Goal: Task Accomplishment & Management: Manage account settings

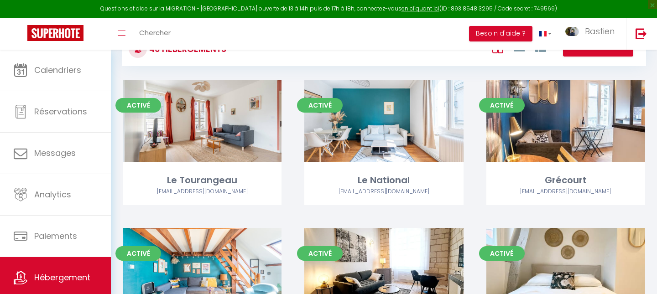
scroll to position [1110, 0]
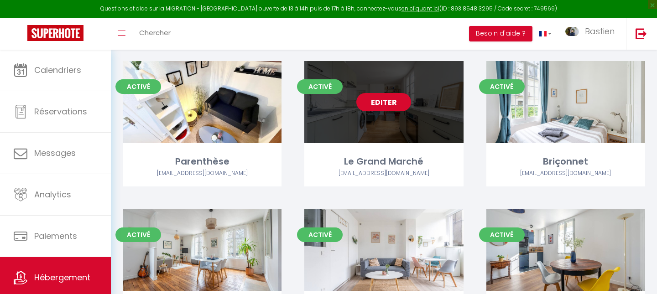
click at [391, 93] on link "Editer" at bounding box center [384, 102] width 55 height 18
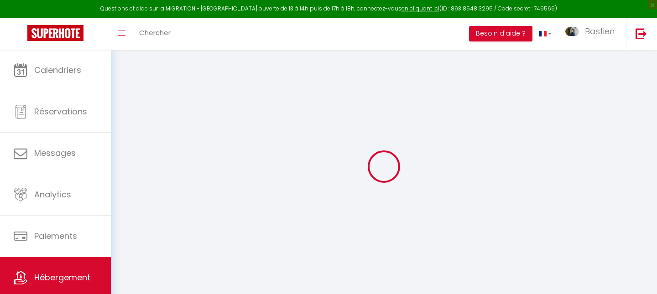
select select
checkbox input "false"
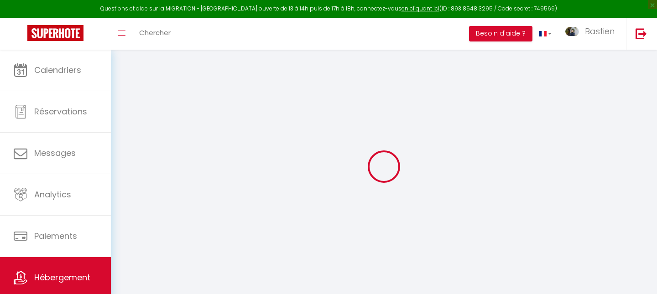
select select "14:00"
select select
select select "11:00"
select select "30"
select select "120"
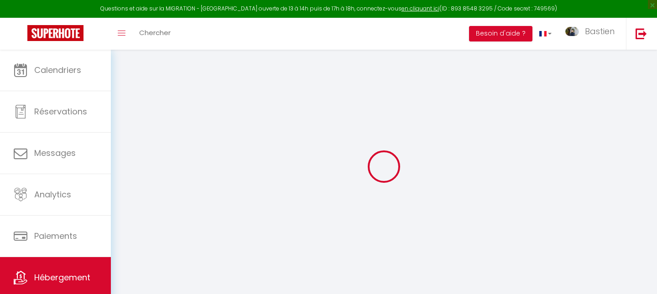
select select
checkbox input "false"
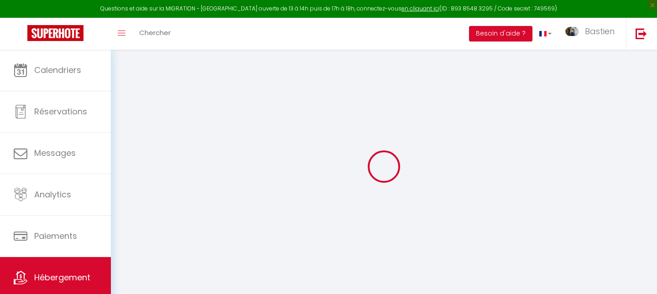
checkbox input "false"
select select
checkbox input "false"
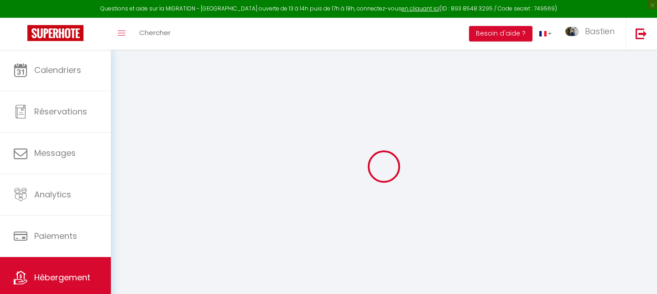
checkbox input "false"
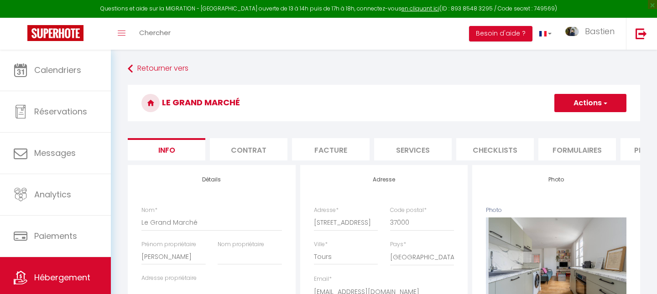
click at [598, 104] on button "Actions" at bounding box center [591, 103] width 72 height 18
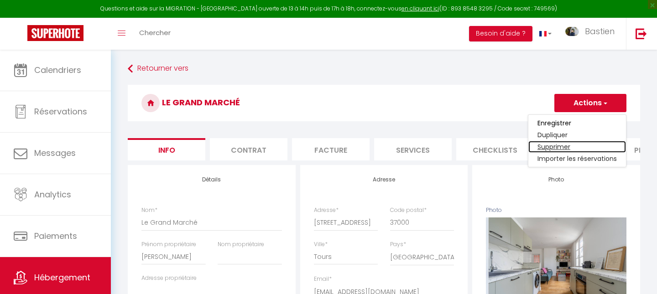
click at [550, 148] on link "Supprimer" at bounding box center [578, 147] width 98 height 12
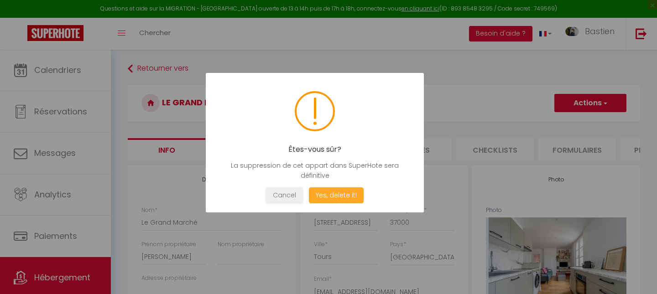
click at [340, 194] on button "Yes, delete it!" at bounding box center [336, 196] width 55 height 16
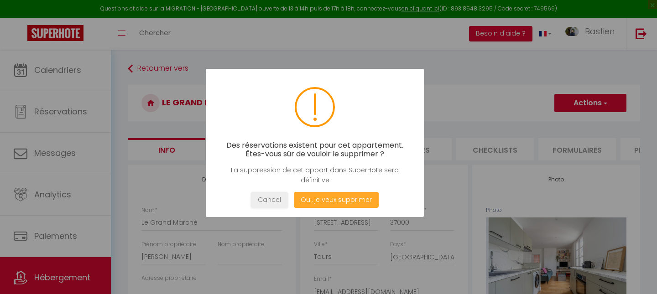
click at [332, 194] on button "Oui, je veux supprimer" at bounding box center [336, 200] width 85 height 16
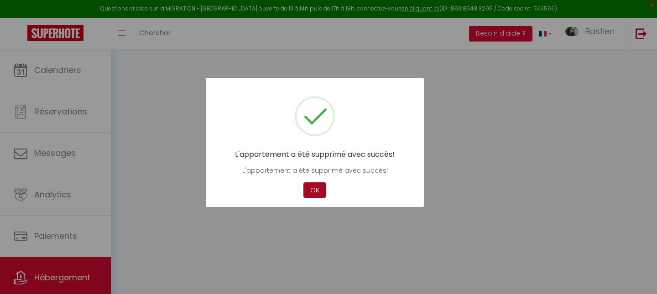
click at [317, 190] on button "OK" at bounding box center [315, 191] width 23 height 16
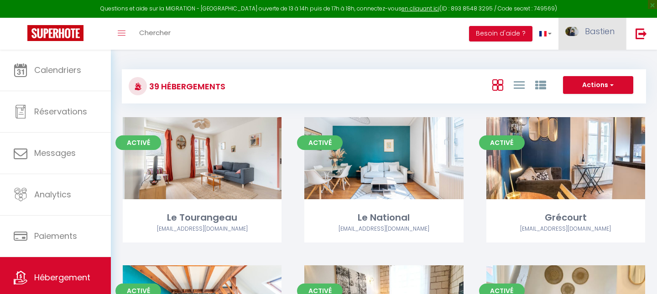
click at [600, 20] on link "Bastien" at bounding box center [593, 34] width 68 height 32
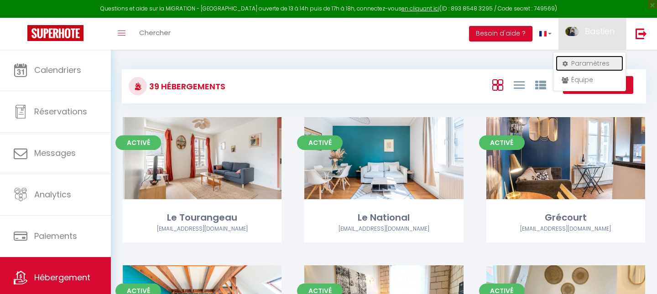
click at [579, 68] on link "Paramètres" at bounding box center [590, 64] width 68 height 16
select select "fr"
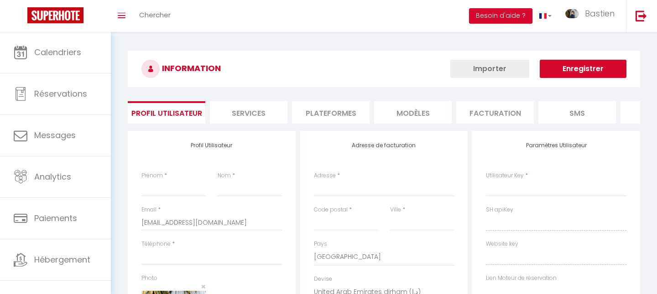
type input "Bastien"
type input "Blanchard"
type input "0642158175"
type input "2 Rue des Cerisiers"
type input "37000"
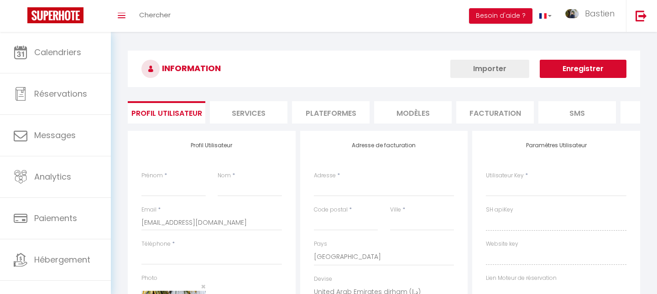
type input "Tours"
select select "28"
type input "UihDwyN5yKFwi2GEpdcCmNDSK"
type input "XMgDMZkiPXtn5RSQBFzvj4NVw"
type input "https://app.superhote.com/#/get-available-rentals/XMgDMZkiPXtn5RSQBFzvj4NVw"
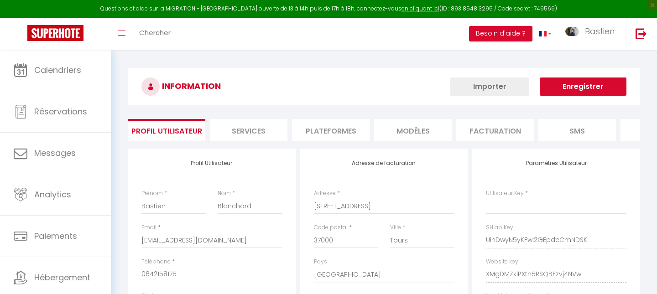
type input "UihDwyN5yKFwi2GEpdcCmNDSK"
type input "XMgDMZkiPXtn5RSQBFzvj4NVw"
type input "https://app.superhote.com/#/get-available-rentals/XMgDMZkiPXtn5RSQBFzvj4NVw"
select select "fr"
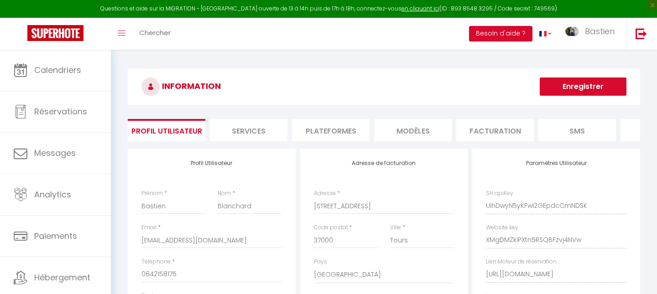
scroll to position [0, 53]
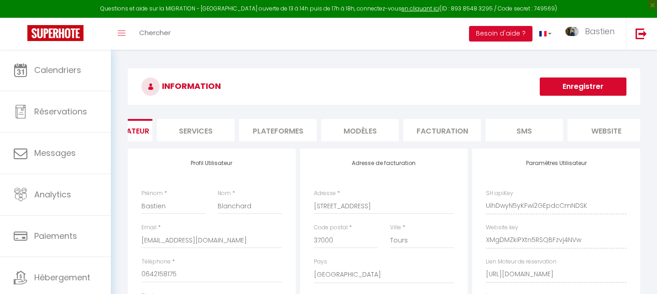
click at [272, 129] on li "Plateformes" at bounding box center [278, 130] width 78 height 22
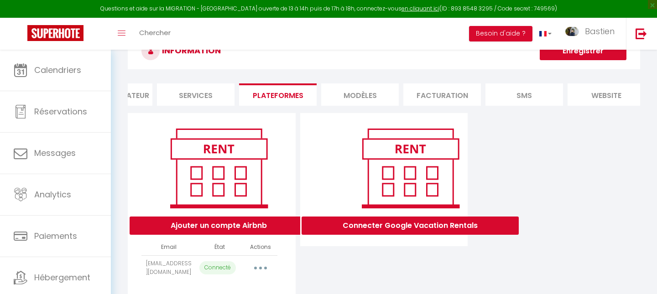
scroll to position [38, 0]
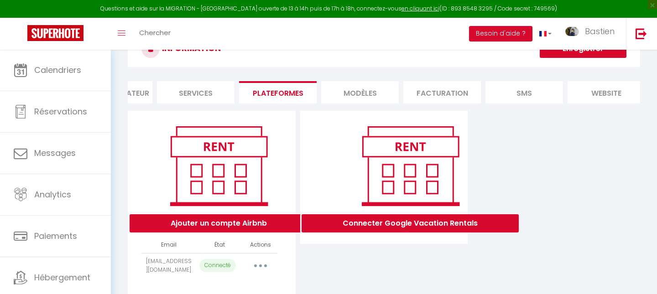
click at [263, 259] on button "button" at bounding box center [261, 266] width 26 height 15
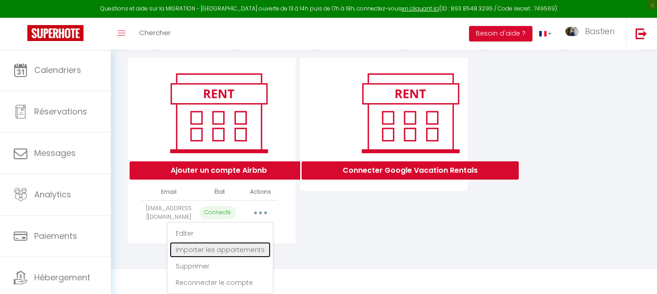
click at [243, 248] on link "Importer les appartements" at bounding box center [220, 250] width 101 height 16
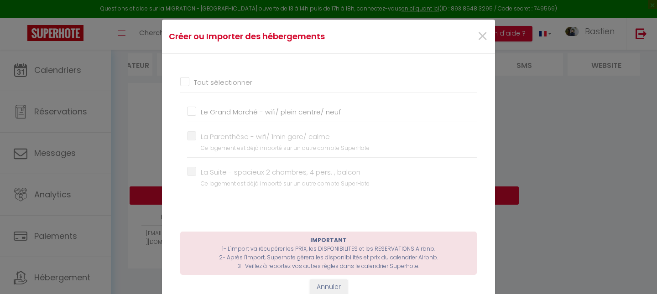
scroll to position [0, 0]
click at [192, 114] on input "Le Grand Marché - wifi/ plein centre/ neuf" at bounding box center [332, 113] width 290 height 9
checkbox input "true"
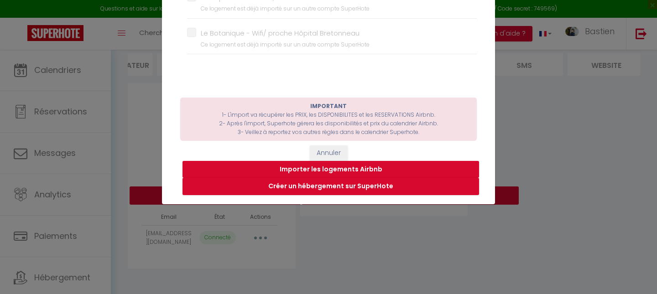
scroll to position [165, 0]
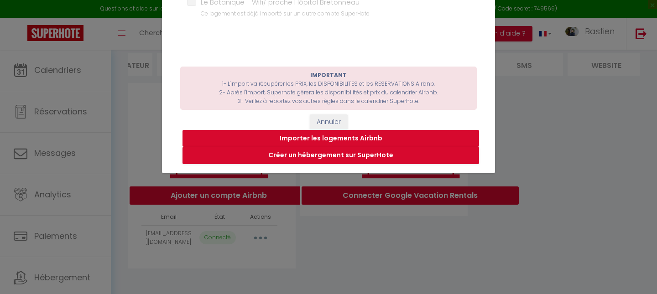
click at [337, 136] on button "Importer les logements Airbnb" at bounding box center [331, 138] width 297 height 17
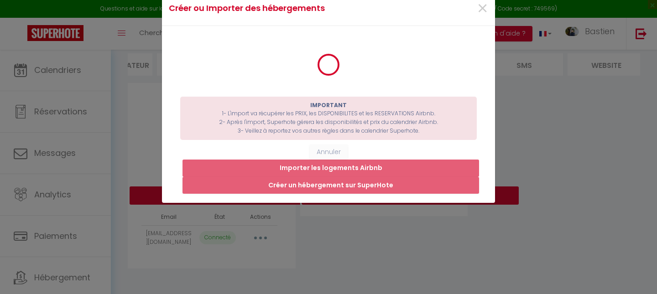
scroll to position [0, 0]
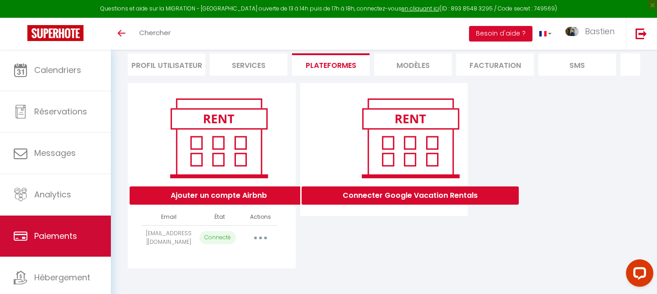
scroll to position [23, 0]
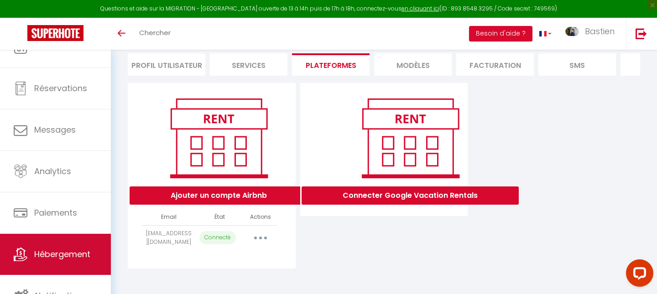
click at [74, 247] on link "Hébergement" at bounding box center [55, 254] width 111 height 41
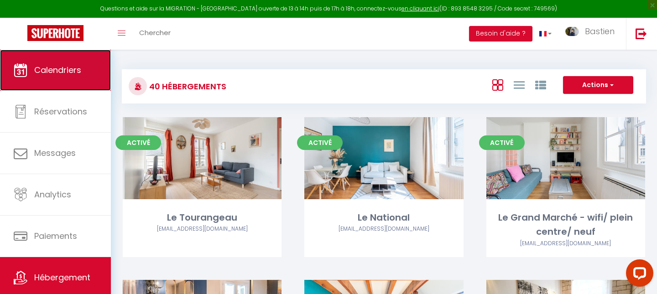
click at [70, 67] on span "Calendriers" at bounding box center [57, 69] width 47 height 11
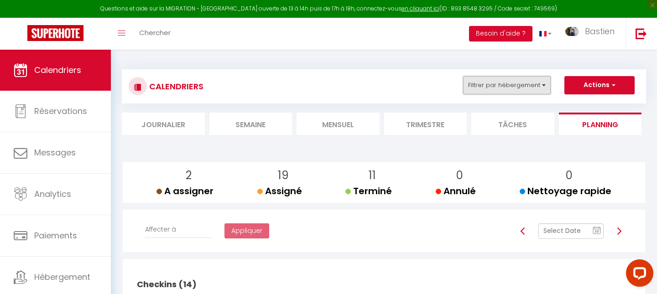
click at [491, 84] on button "Filtrer par hébergement" at bounding box center [507, 85] width 88 height 18
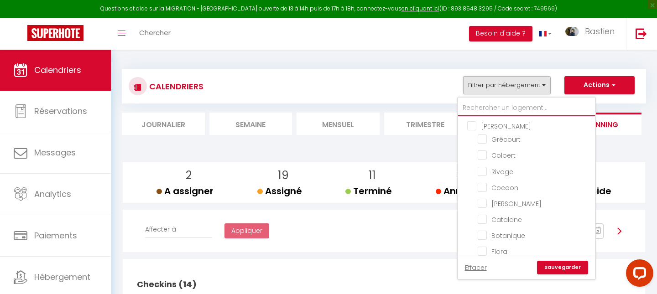
click at [503, 108] on input "text" at bounding box center [526, 108] width 137 height 16
type input "pl"
checkbox input "false"
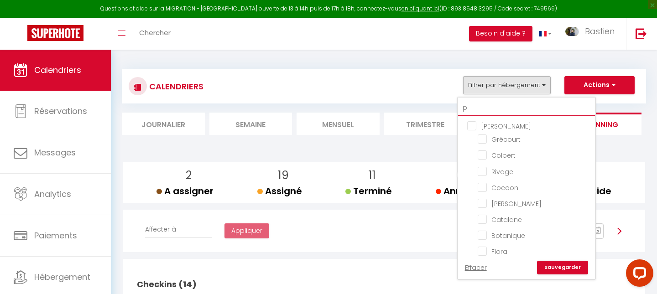
checkbox input "false"
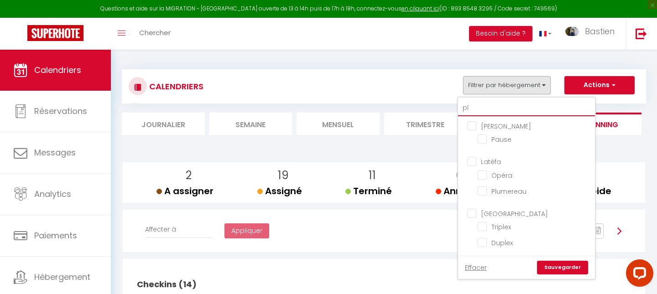
type input "plu"
checkbox input "false"
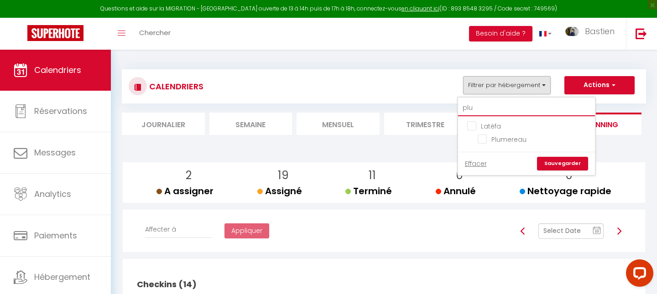
type input "plum"
checkbox input "false"
type input "plum"
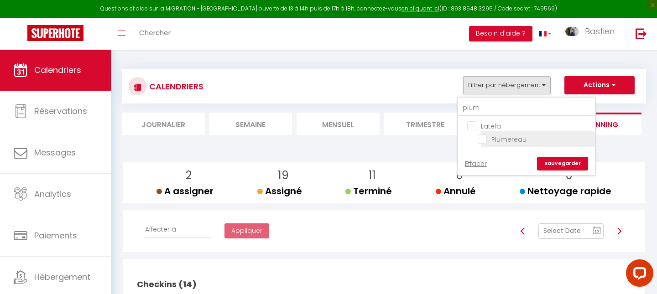
click at [516, 138] on input "Plumereau" at bounding box center [535, 138] width 114 height 9
click at [487, 136] on input "Plumereau" at bounding box center [535, 138] width 114 height 9
checkbox input "false"
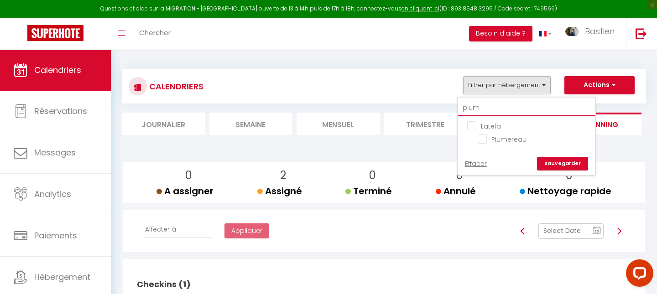
click at [480, 107] on input "plum" at bounding box center [526, 108] width 137 height 16
checkbox input "false"
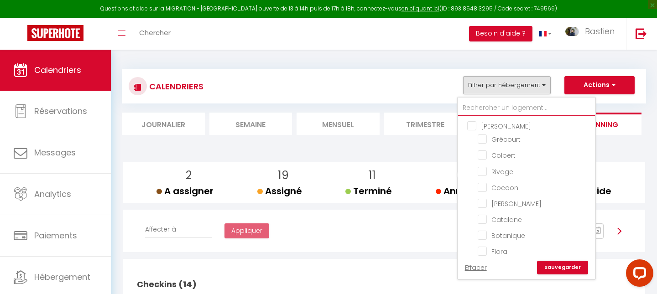
click at [482, 108] on input "text" at bounding box center [526, 108] width 137 height 16
type input "g"
checkbox input "false"
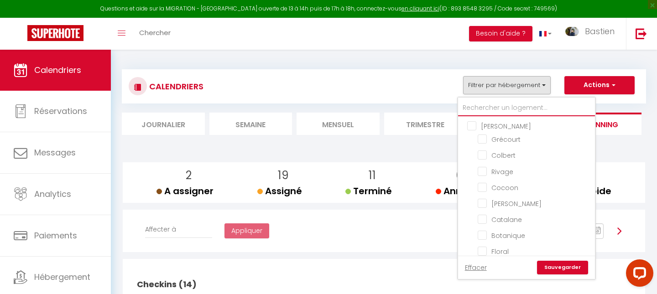
checkbox input "false"
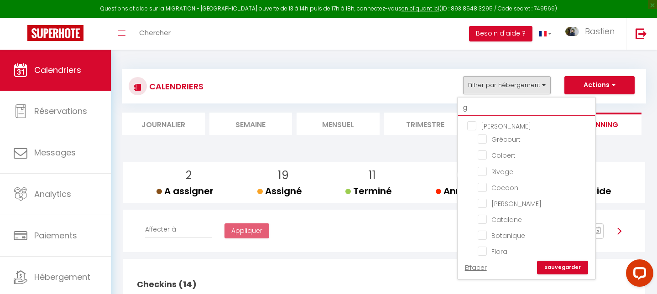
type input "gr"
checkbox input "false"
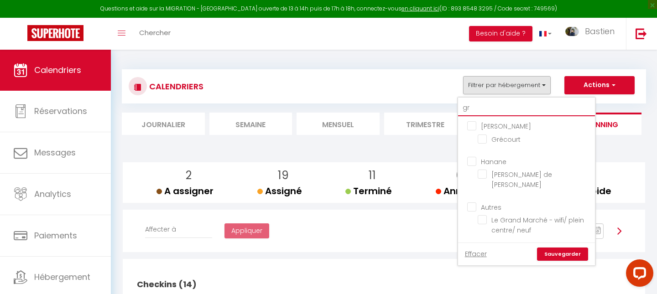
type input "gra"
checkbox input "false"
type input "gran"
checkbox input "false"
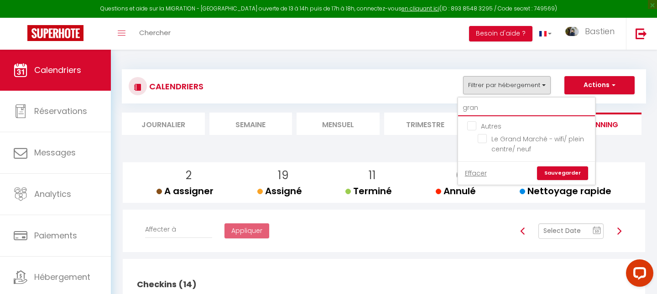
type input "grand"
checkbox input "false"
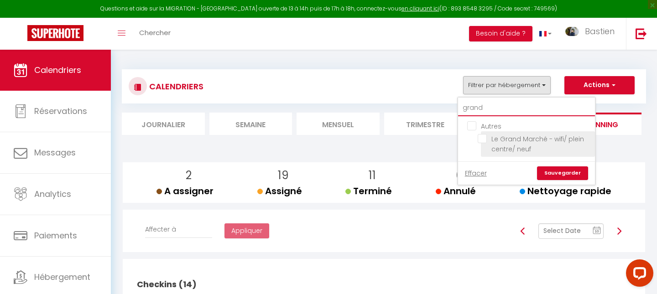
type input "grand"
click at [506, 142] on input "Le Grand Marché - wifi/ plein centre/ neuf" at bounding box center [535, 138] width 114 height 9
checkbox input "true"
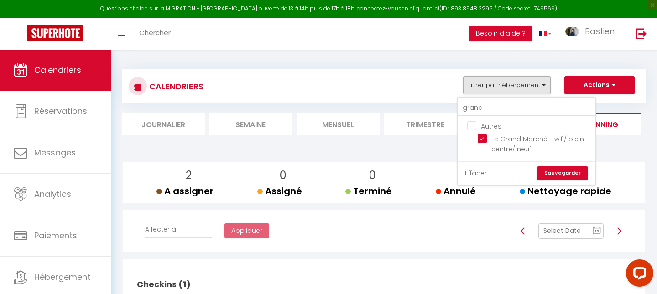
click at [578, 174] on link "Sauvegarder" at bounding box center [562, 174] width 51 height 14
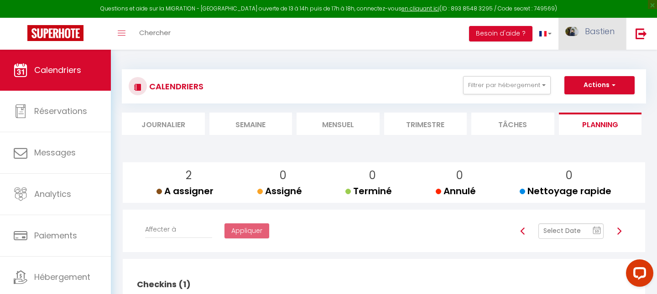
click at [588, 37] on link "Bastien" at bounding box center [593, 34] width 68 height 32
click at [581, 80] on link "Équipe" at bounding box center [590, 80] width 68 height 16
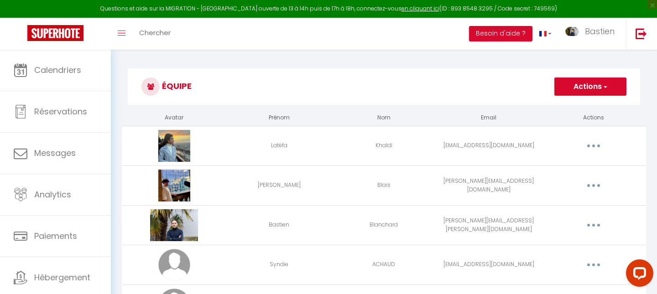
click at [589, 143] on button "button" at bounding box center [594, 146] width 26 height 15
click at [550, 164] on link "Editer" at bounding box center [570, 167] width 68 height 16
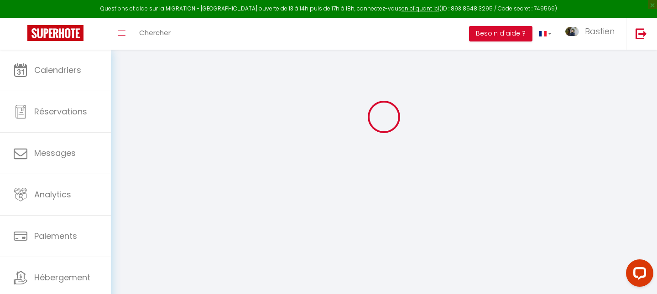
type input "Latéfa"
type input "Khaldi"
type input "khaldilatefa92@gmail.com"
type textarea "https://app.superhote.com/#/connect/JjrpSgTVON"
checkbox input "true"
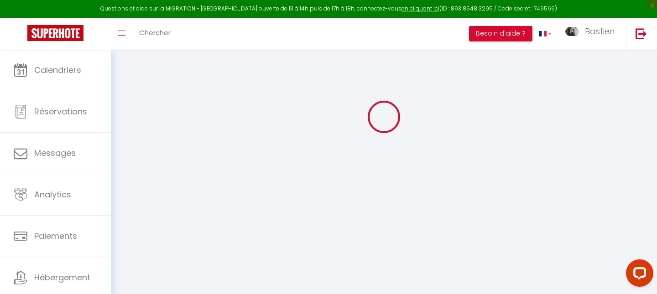
checkbox input "false"
checkbox input "true"
checkbox input "false"
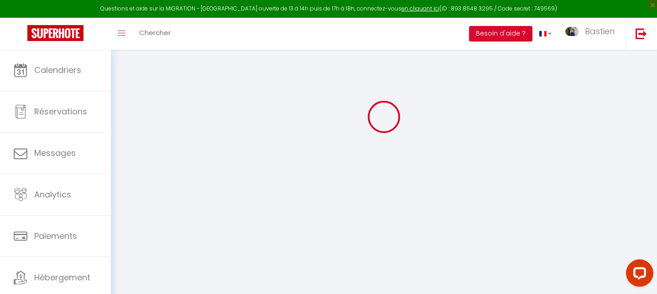
checkbox input "false"
checkbox input "true"
checkbox input "false"
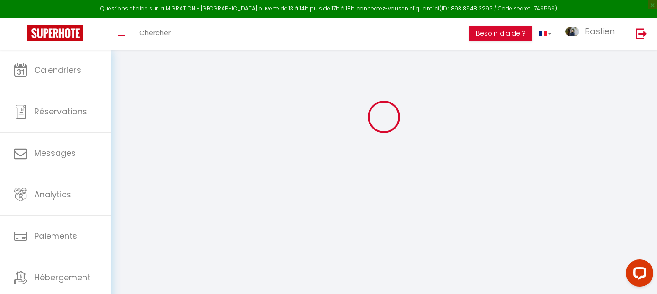
checkbox input "false"
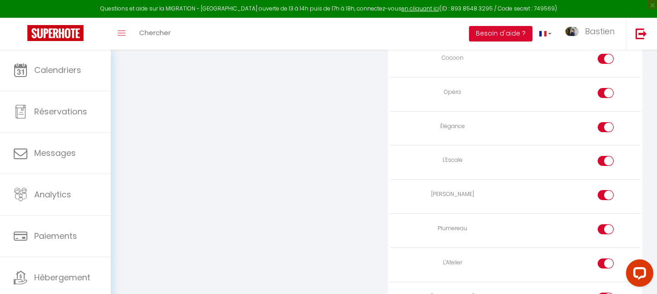
scroll to position [1708, 0]
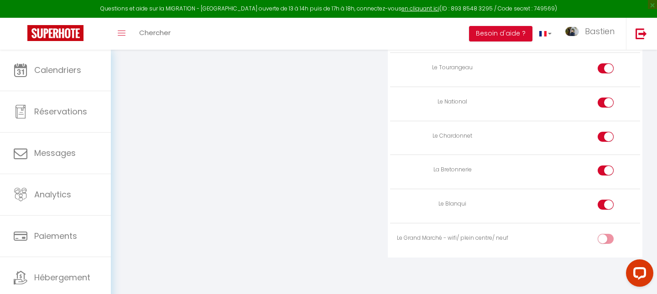
click at [605, 239] on div at bounding box center [606, 239] width 16 height 10
click at [606, 239] on input "checkbox" at bounding box center [614, 241] width 16 height 14
checkbox input "true"
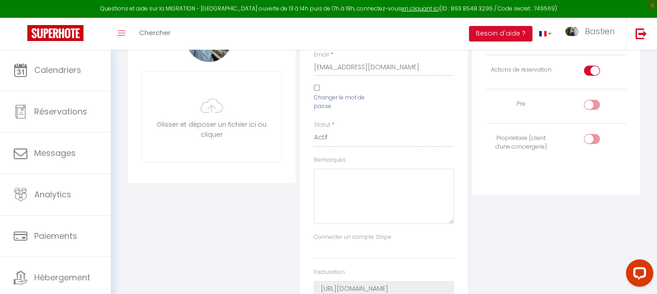
scroll to position [0, 0]
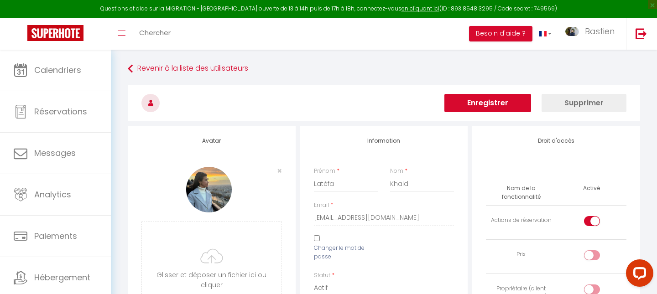
click at [507, 105] on button "Enregistrer" at bounding box center [488, 103] width 87 height 18
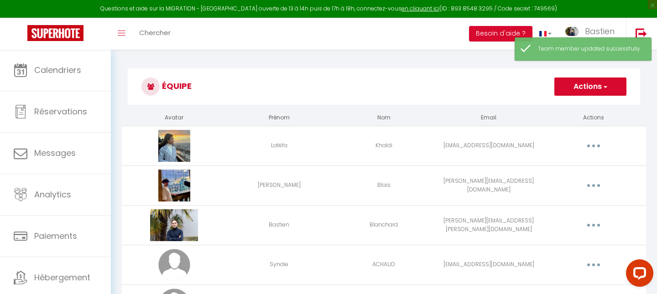
click at [584, 89] on button "Actions" at bounding box center [591, 87] width 72 height 18
click at [507, 90] on h3 "Équipe" at bounding box center [384, 86] width 513 height 37
click at [590, 185] on button "button" at bounding box center [594, 186] width 26 height 15
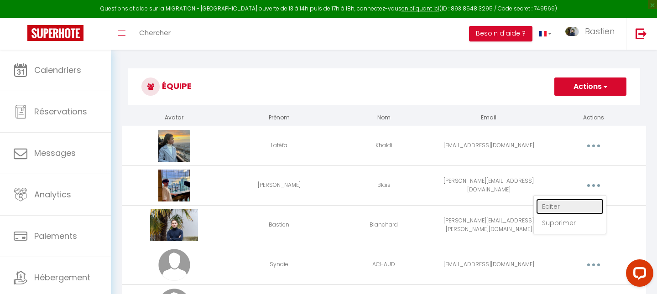
click at [550, 205] on link "Editer" at bounding box center [570, 207] width 68 height 16
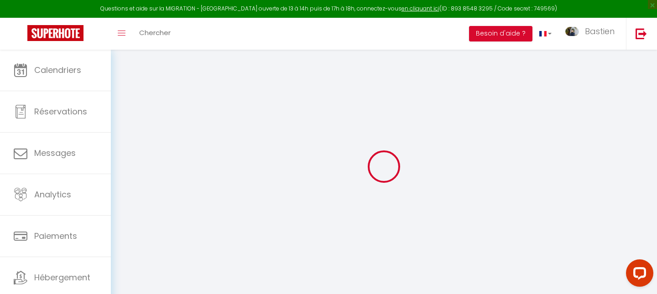
type input "[PERSON_NAME]"
type input "Blais"
type input "francisco.blais@hotmail.fr"
type textarea "https://app.superhote.com/#/connect/TpOHJL5FPa"
checkbox input "false"
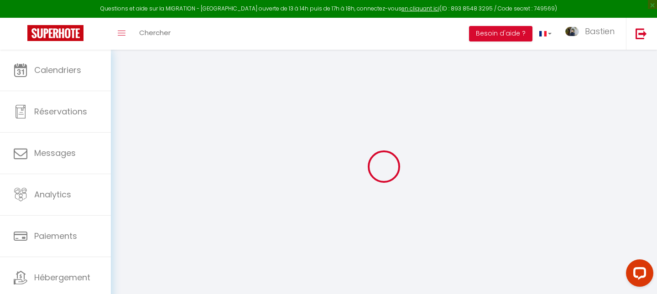
checkbox input "false"
checkbox input "true"
checkbox input "false"
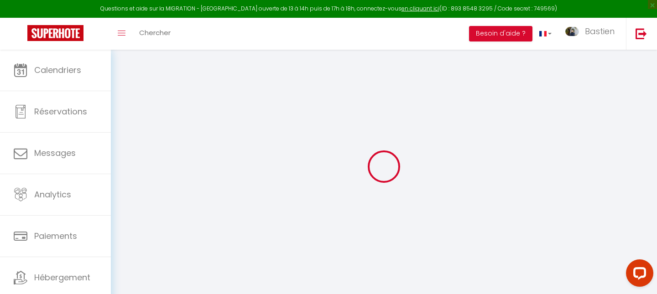
checkbox input "false"
checkbox input "true"
checkbox input "false"
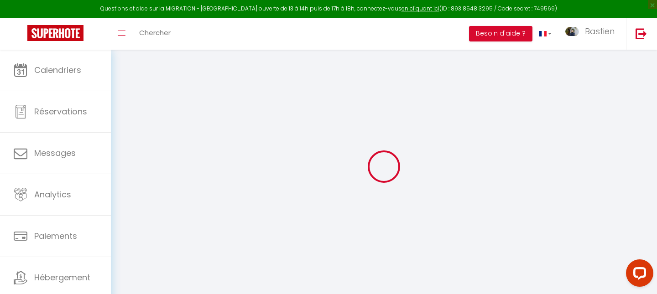
checkbox input "false"
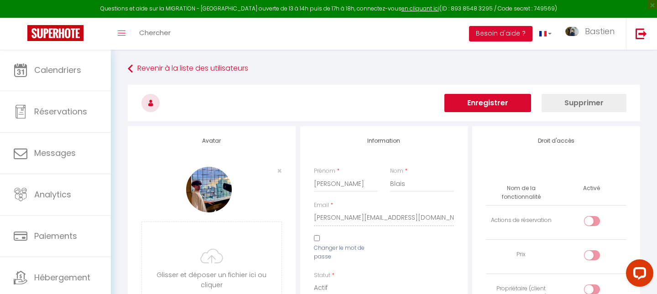
scroll to position [1708, 0]
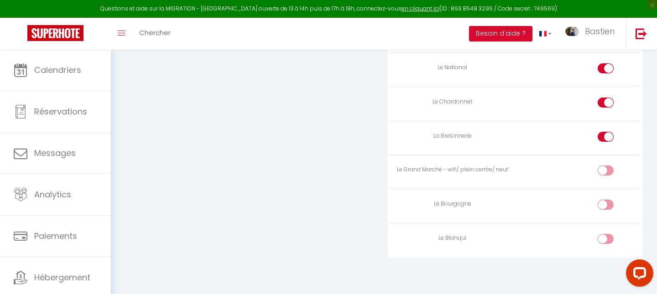
click at [599, 168] on div at bounding box center [606, 171] width 16 height 10
click at [606, 168] on input "checkbox" at bounding box center [614, 173] width 16 height 14
checkbox input "true"
click at [605, 240] on div at bounding box center [606, 239] width 16 height 10
click at [606, 240] on input "checkbox" at bounding box center [614, 241] width 16 height 14
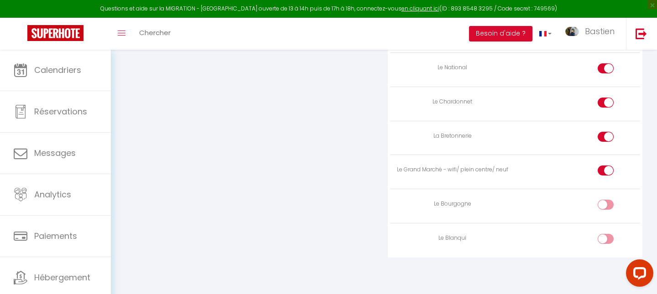
checkbox input "true"
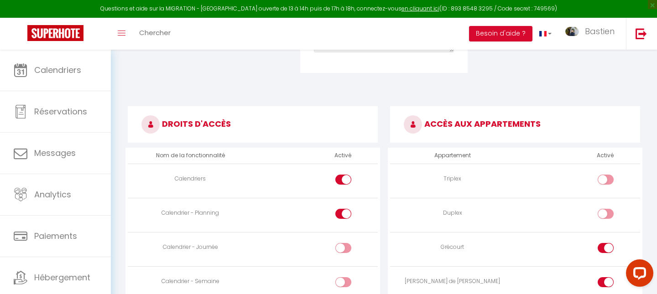
scroll to position [0, 0]
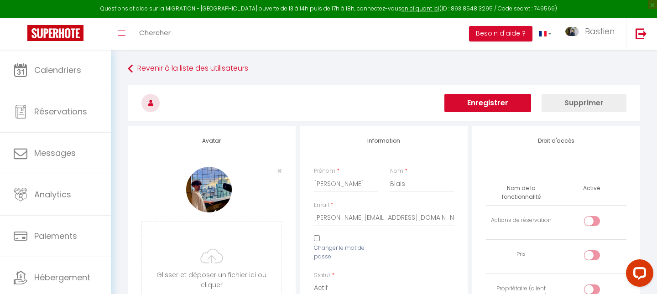
click at [512, 101] on button "Enregistrer" at bounding box center [488, 103] width 87 height 18
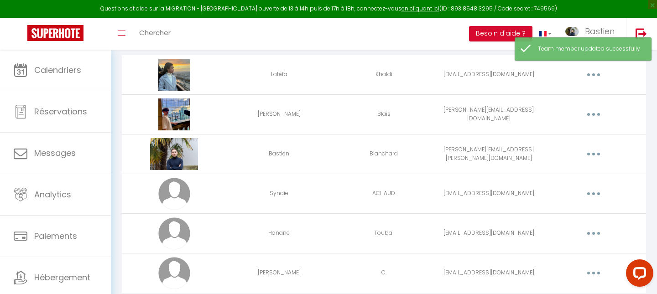
scroll to position [72, 0]
click at [588, 226] on button "button" at bounding box center [594, 233] width 26 height 15
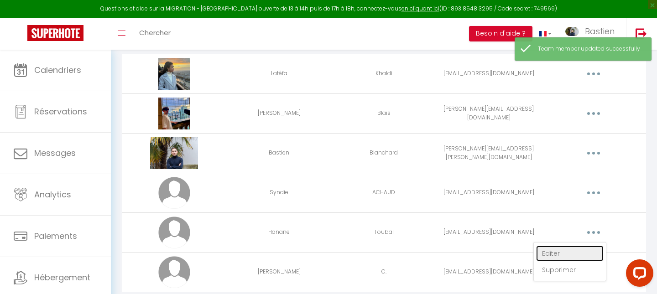
click at [555, 249] on link "Editer" at bounding box center [570, 254] width 68 height 16
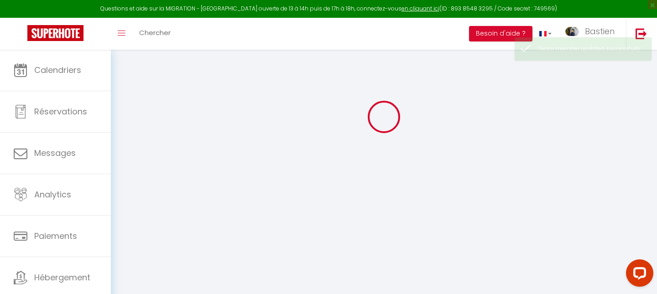
type input "Hanane"
type input "Toubal"
type input "hananetoubal12@gmail.com"
type textarea "https://app.superhote.com/#/connect/h4kjgqjCSn"
checkbox input "true"
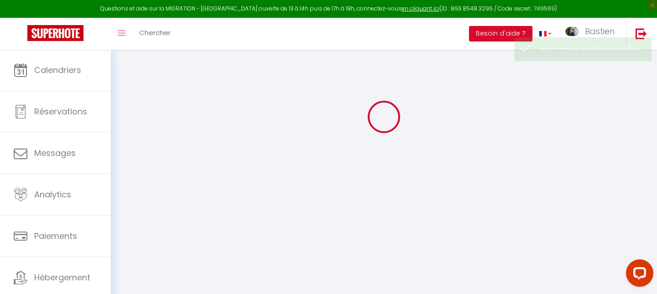
checkbox input "false"
checkbox input "true"
checkbox input "false"
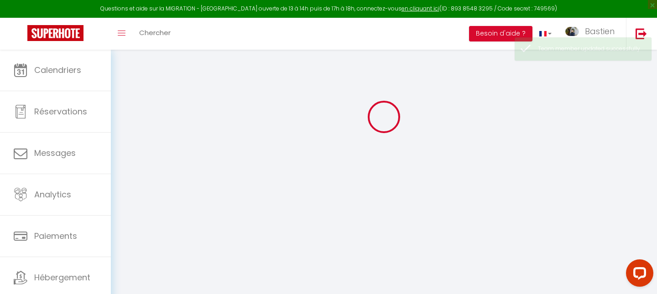
checkbox input "false"
checkbox input "true"
checkbox input "false"
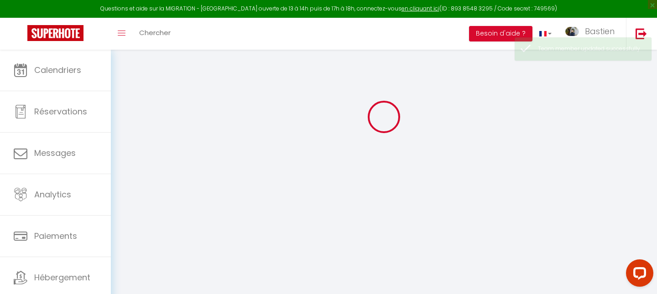
checkbox input "false"
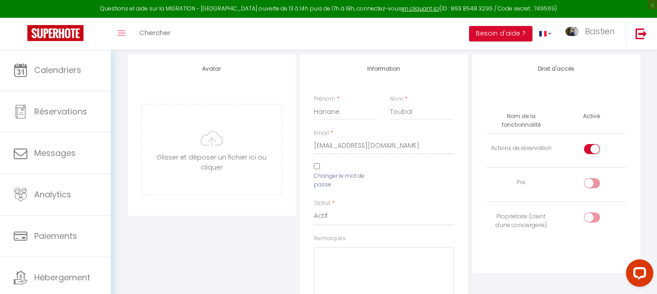
scroll to position [1708, 0]
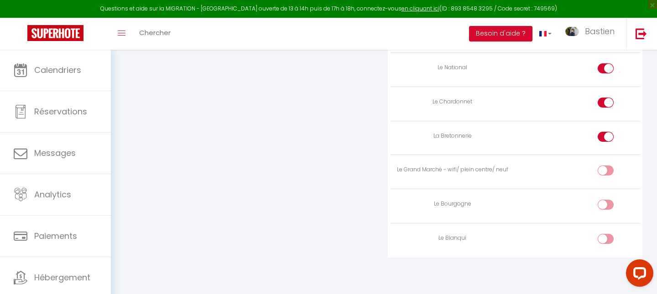
click at [599, 168] on div at bounding box center [606, 171] width 16 height 10
click at [606, 168] on input "checkbox" at bounding box center [614, 173] width 16 height 14
checkbox input "true"
click at [606, 237] on input "checkbox" at bounding box center [614, 241] width 16 height 14
checkbox input "true"
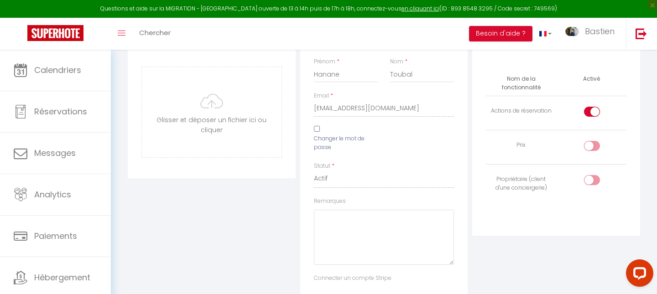
scroll to position [0, 0]
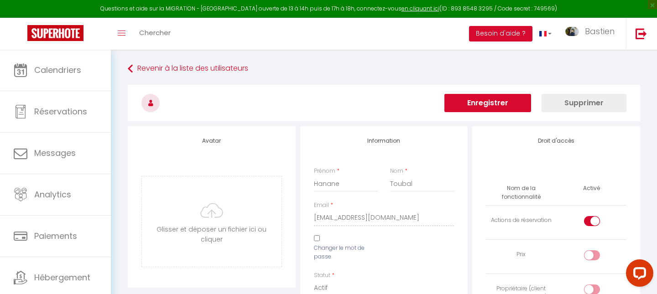
click at [505, 104] on button "Enregistrer" at bounding box center [488, 103] width 87 height 18
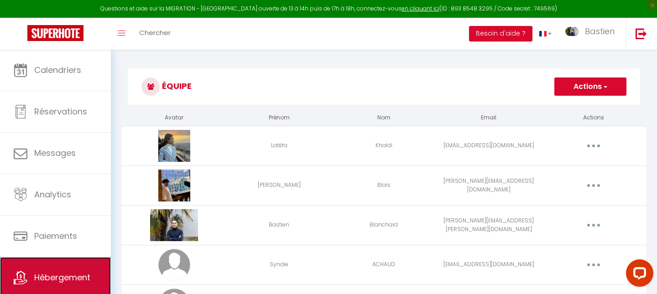
click at [80, 269] on link "Hébergement" at bounding box center [55, 277] width 111 height 41
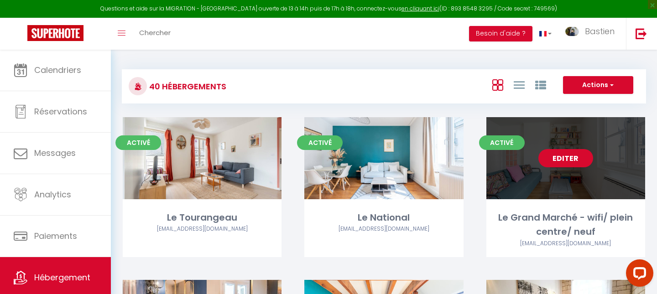
click at [565, 159] on link "Editer" at bounding box center [566, 158] width 55 height 18
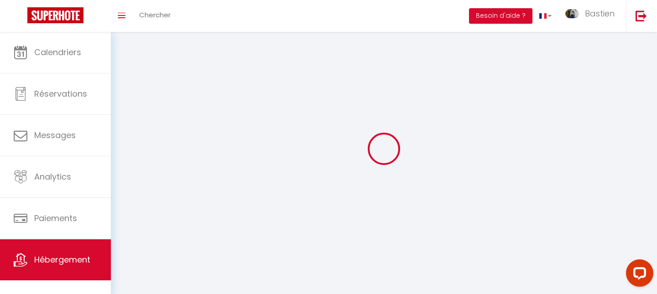
select select "1"
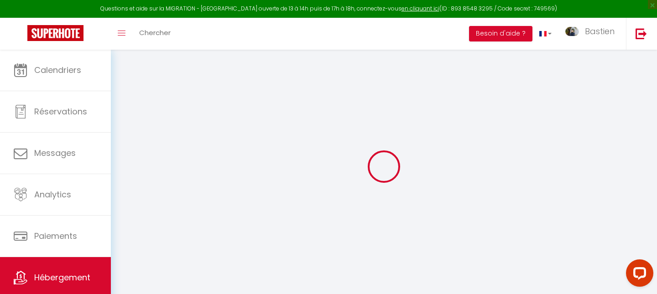
select select
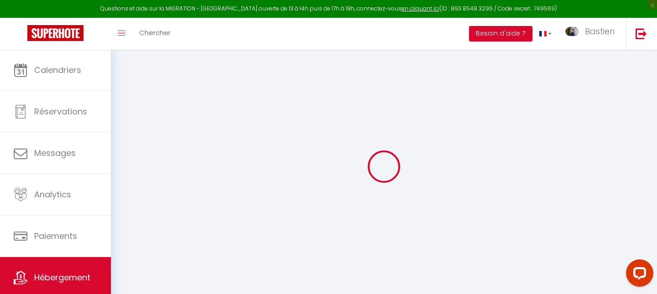
select select
checkbox input "false"
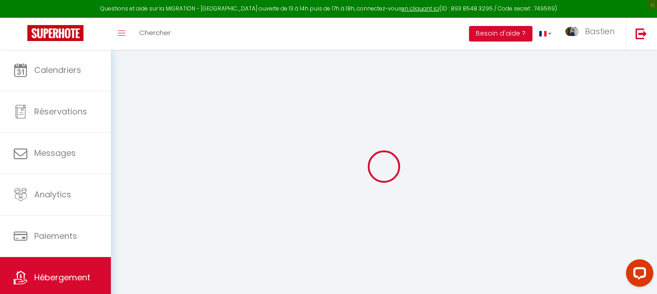
select select
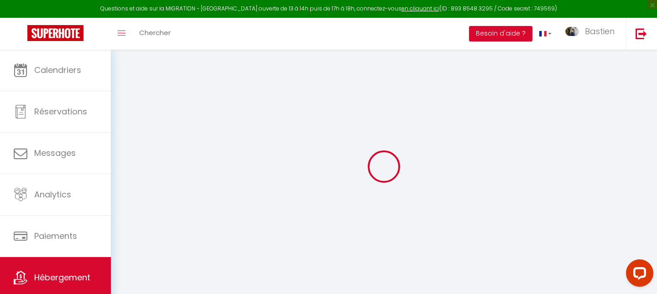
select select
checkbox input "false"
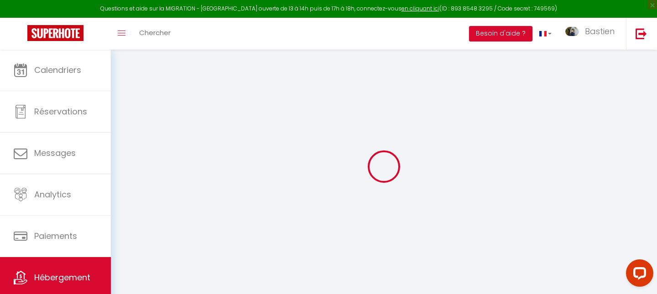
checkbox input "false"
select select
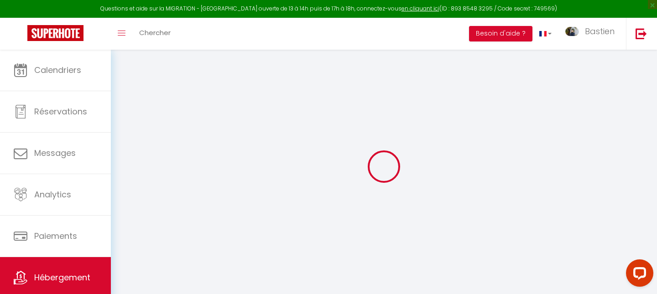
select select
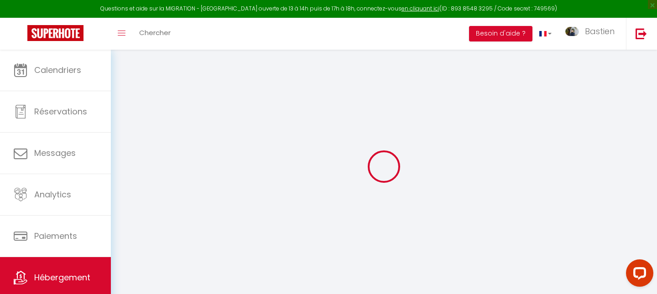
checkbox input "false"
select select
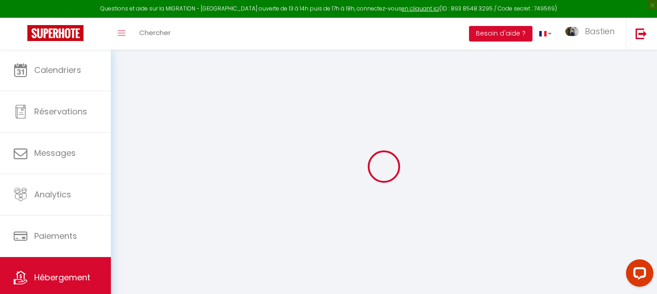
select select
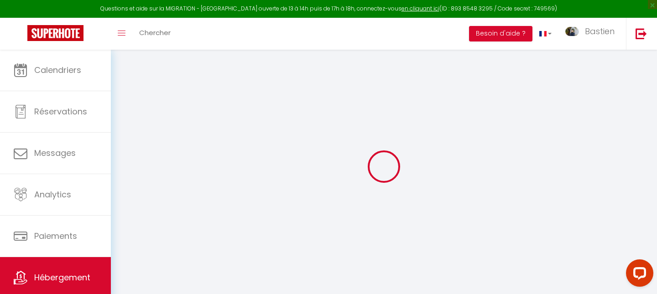
select select
checkbox input "false"
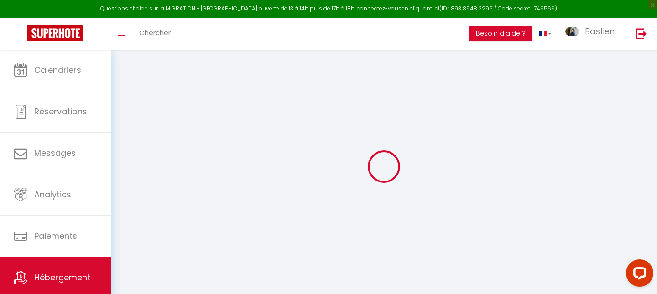
checkbox input "false"
select select
type input "Le Grand Marché - wifi/ plein centre/ neuf"
type input "Bastien"
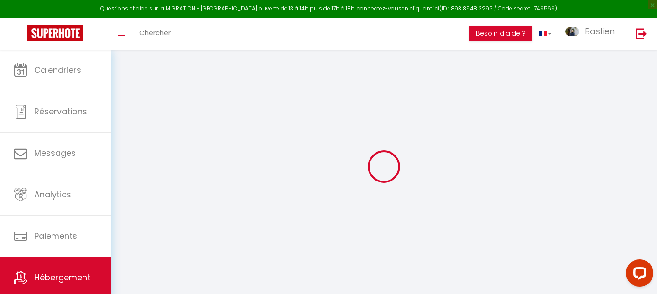
type input "Blanchard"
type input "50"
select select
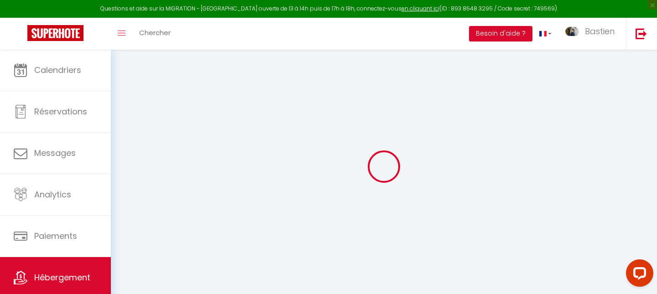
select select
type input "Tours"
type input "[EMAIL_ADDRESS][DOMAIN_NAME]"
select select
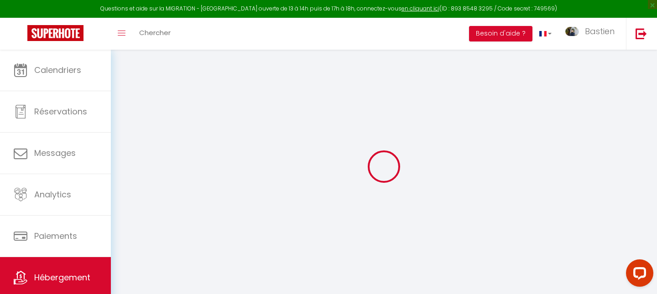
checkbox input "false"
type input "0"
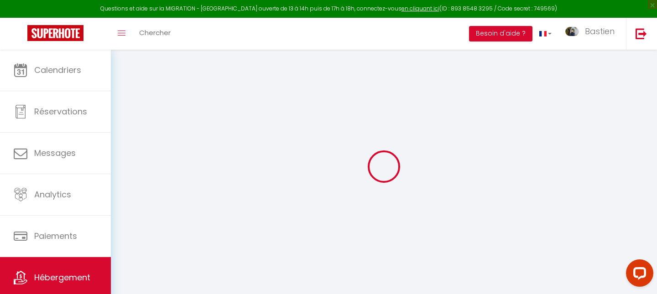
type input "0"
select select
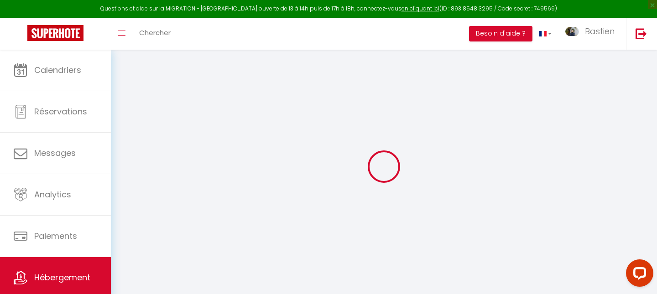
select select
checkbox input "false"
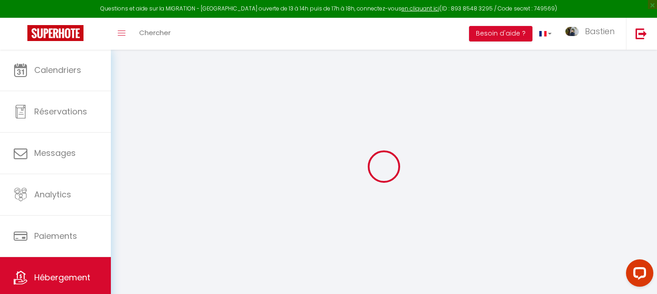
checkbox input "false"
select select
checkbox input "false"
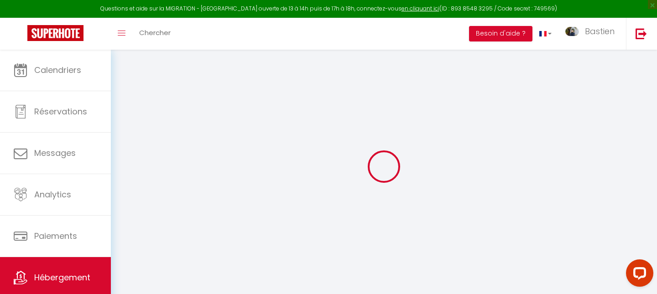
checkbox input "false"
select select "14:00"
select select
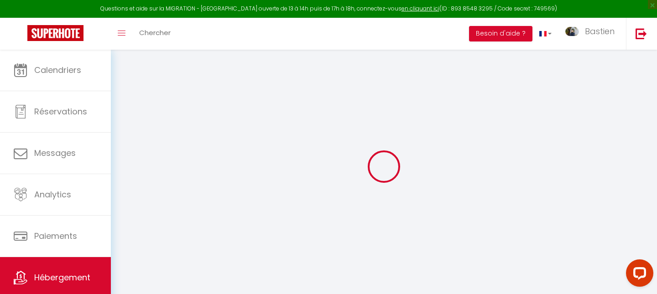
select select "11:00"
select select "30"
select select "120"
select select
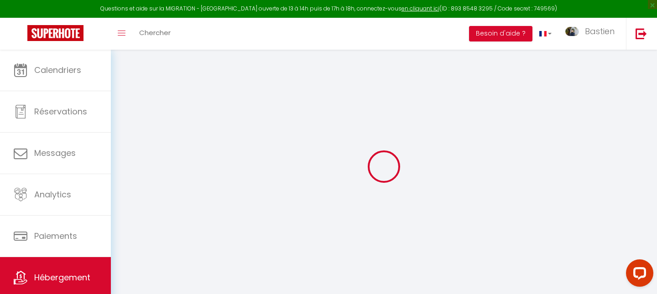
checkbox input "false"
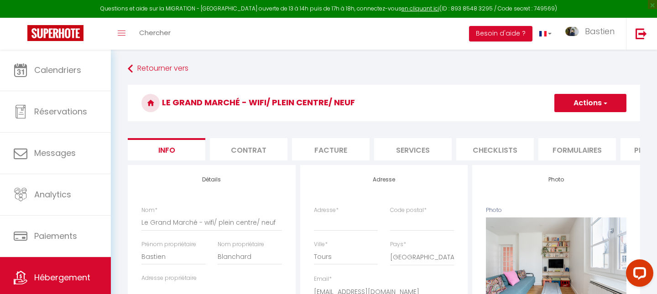
select select
checkbox input "false"
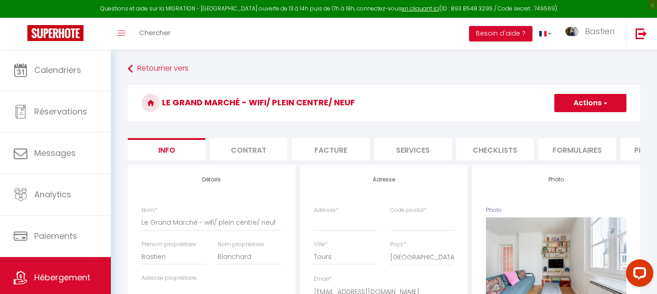
checkbox input "false"
select select
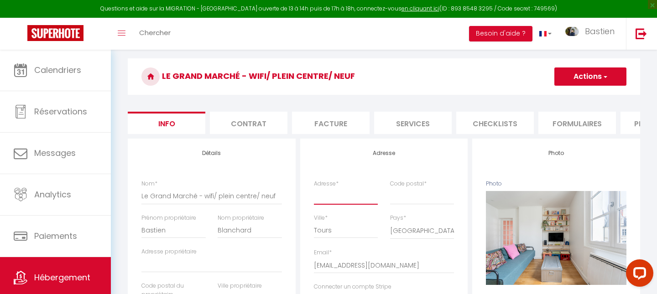
click at [349, 200] on input "Adresse *" at bounding box center [346, 196] width 64 height 16
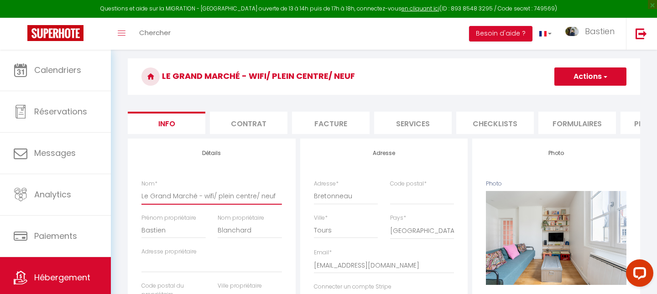
click at [205, 200] on input "Le Grand Marché - wifi/ plein centre/ neuf" at bounding box center [212, 196] width 141 height 16
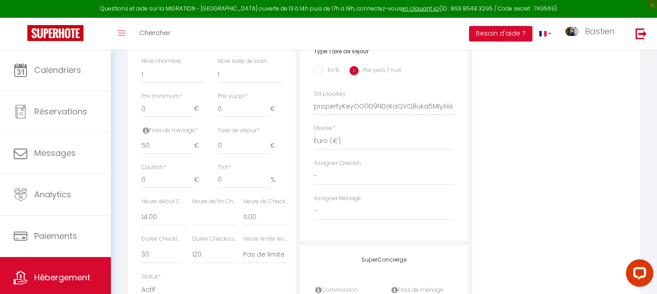
scroll to position [417, 0]
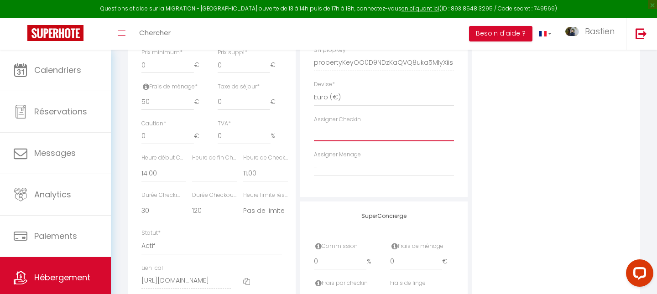
click at [328, 133] on select "- Latéfa Khaldi Francisco Blais Bastien Blanchard Syndie ACHAUD Hanane Toubal J…" at bounding box center [384, 132] width 141 height 17
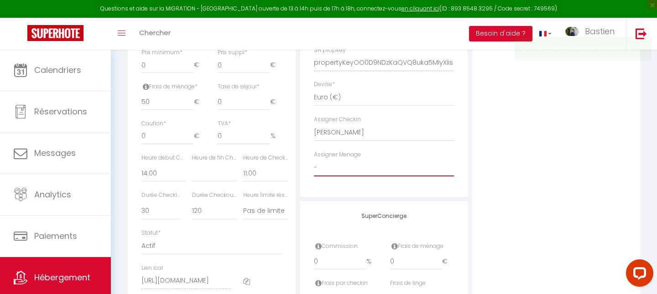
click at [333, 168] on select "- Latéfa Khaldi Francisco Blais Bastien Blanchard Syndie ACHAUD Hanane Toubal J…" at bounding box center [384, 167] width 141 height 17
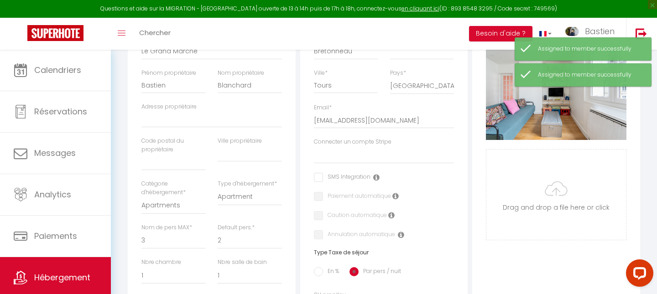
scroll to position [0, 0]
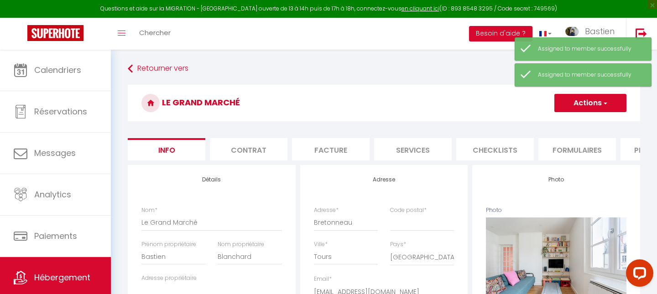
click at [585, 99] on button "Actions" at bounding box center [591, 103] width 72 height 18
click at [557, 121] on input "Enregistrer" at bounding box center [555, 123] width 34 height 9
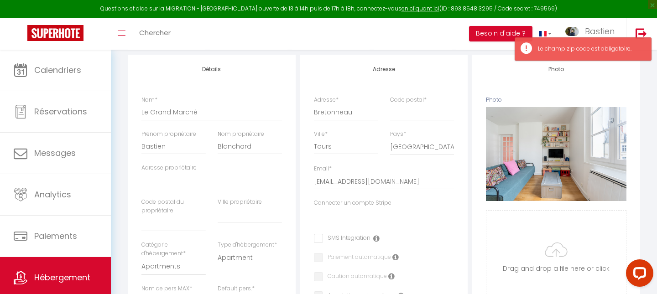
scroll to position [116, 0]
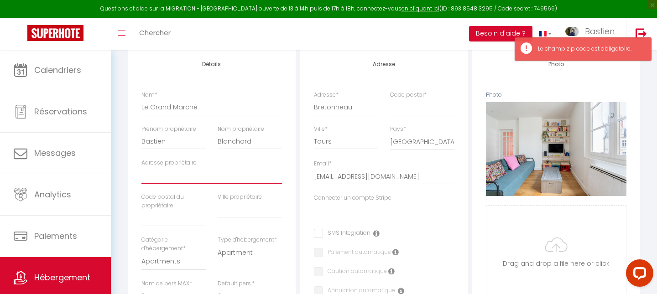
click at [190, 181] on input "Adresse propriétaire" at bounding box center [212, 176] width 141 height 16
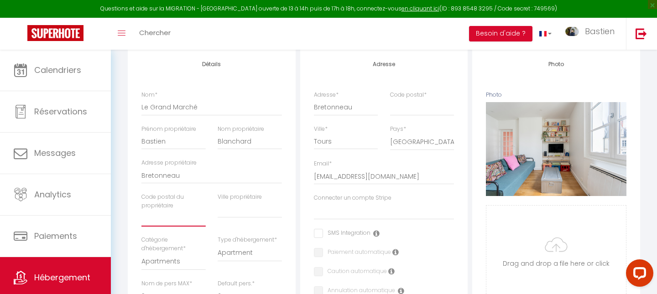
click at [168, 214] on input "text" at bounding box center [174, 218] width 64 height 16
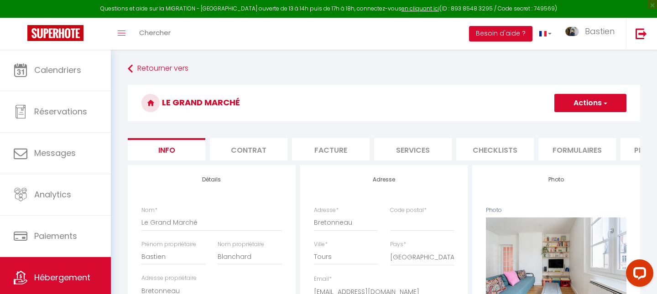
click at [571, 103] on button "Actions" at bounding box center [591, 103] width 72 height 18
click at [556, 120] on input "Enregistrer" at bounding box center [555, 123] width 34 height 9
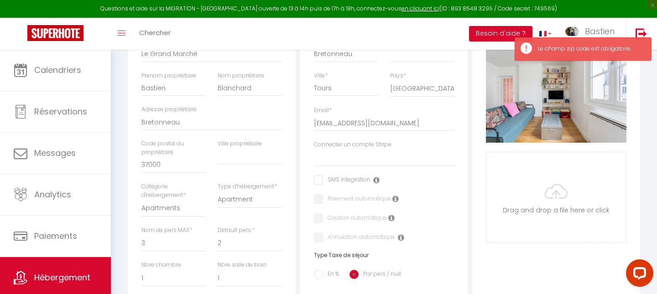
scroll to position [194, 0]
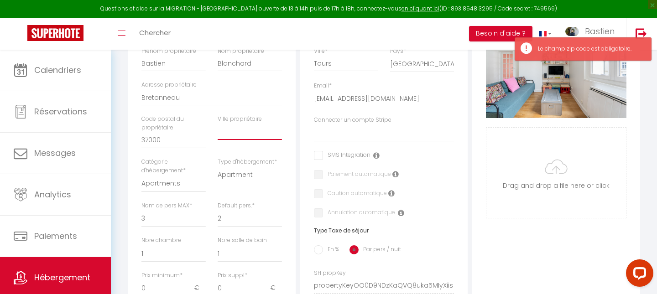
click at [230, 138] on input "text" at bounding box center [250, 132] width 64 height 16
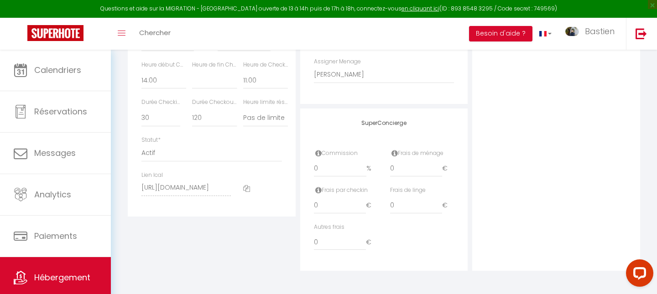
scroll to position [0, 0]
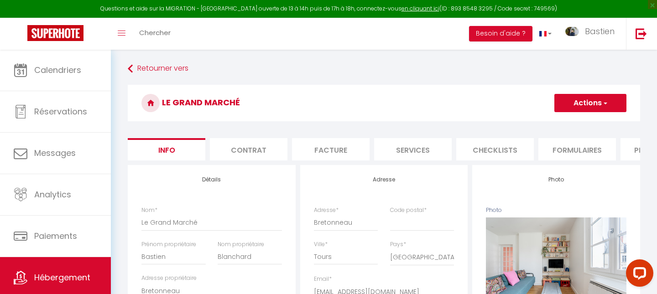
click at [581, 103] on button "Actions" at bounding box center [591, 103] width 72 height 18
click at [554, 119] on input "Enregistrer" at bounding box center [555, 123] width 34 height 9
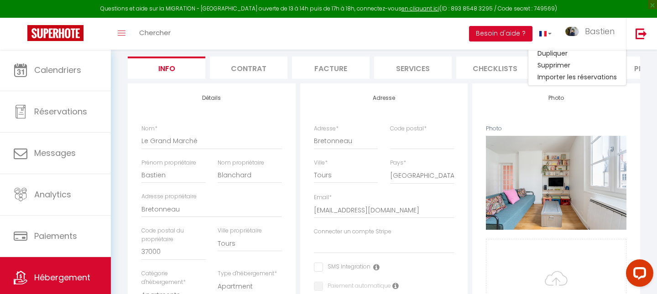
scroll to position [70, 0]
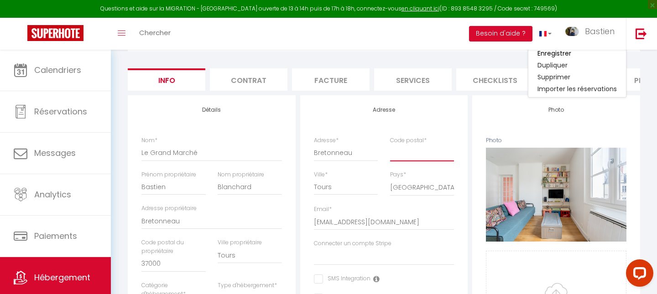
click at [401, 160] on input "Code postal *" at bounding box center [422, 153] width 64 height 16
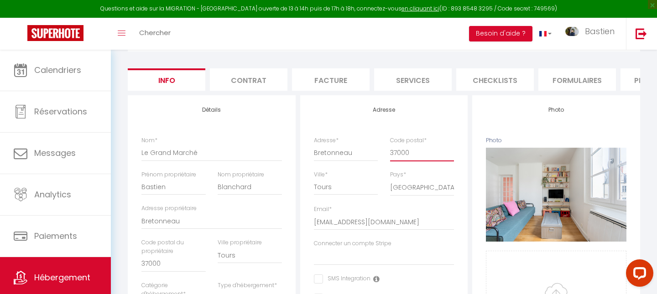
scroll to position [0, 0]
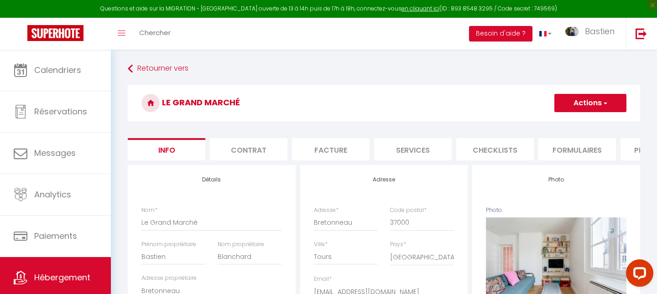
click at [568, 106] on button "Actions" at bounding box center [591, 103] width 72 height 18
click at [556, 119] on input "Enregistrer" at bounding box center [555, 123] width 34 height 9
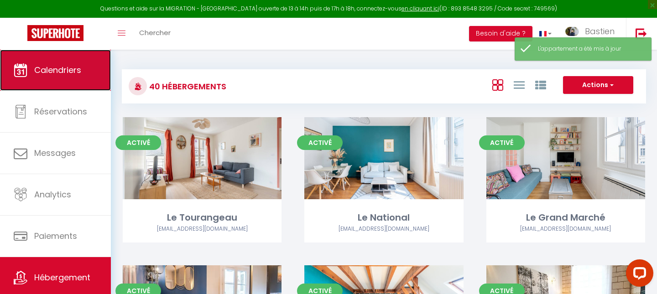
click at [76, 77] on link "Calendriers" at bounding box center [55, 70] width 111 height 41
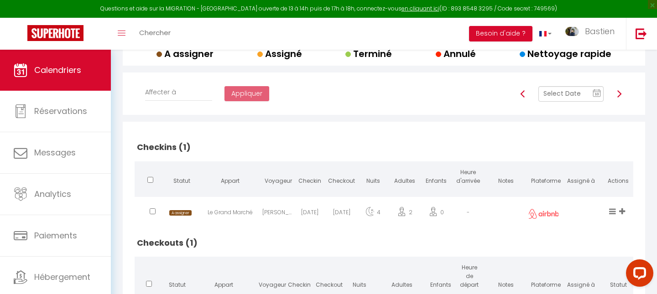
scroll to position [142, 0]
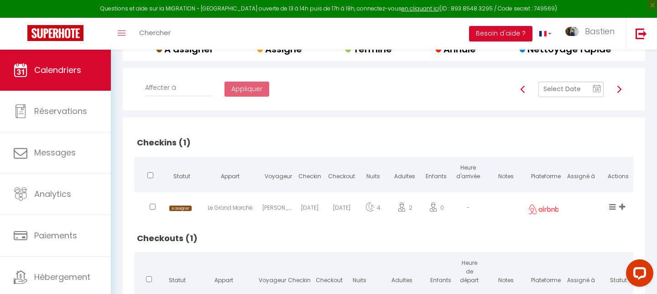
click at [621, 205] on icon at bounding box center [623, 207] width 6 height 8
click at [570, 156] on li "[PERSON_NAME]" at bounding box center [592, 159] width 72 height 17
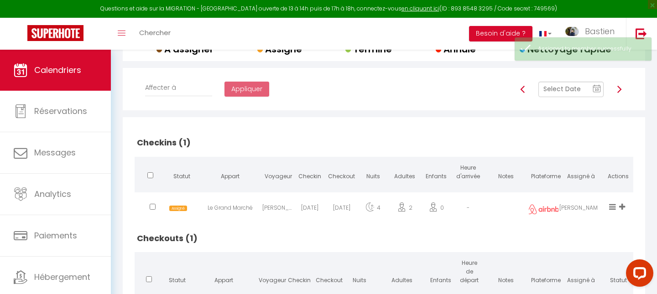
scroll to position [205, 0]
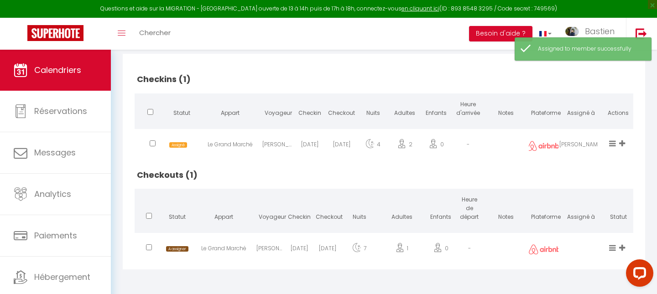
click at [621, 247] on icon at bounding box center [623, 248] width 6 height 8
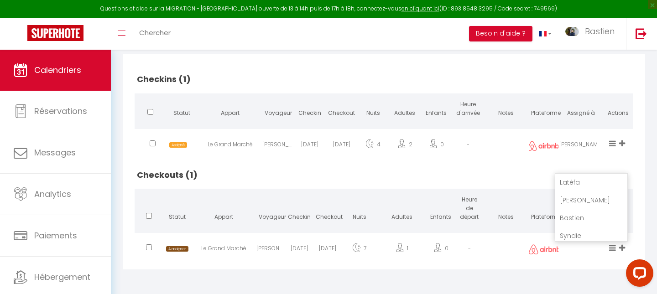
click at [568, 181] on li "Latéfa" at bounding box center [592, 182] width 72 height 17
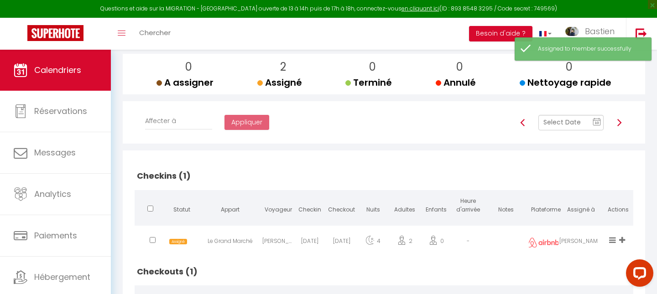
scroll to position [104, 0]
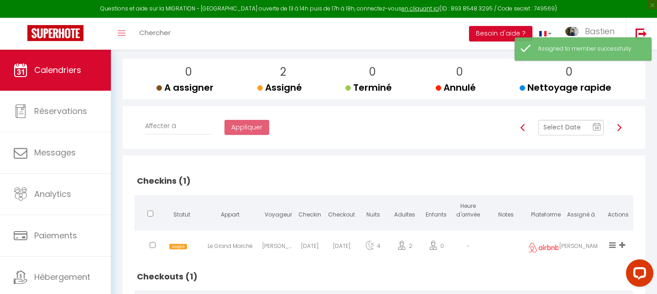
click at [568, 131] on input "text" at bounding box center [571, 128] width 65 height 16
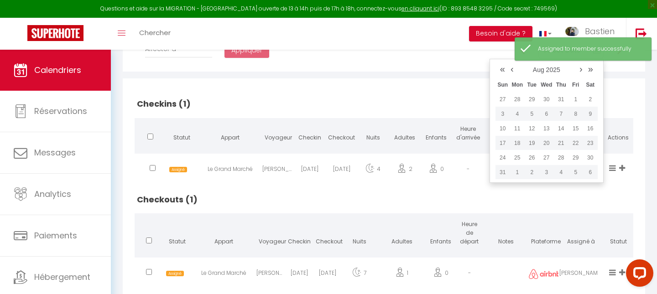
scroll to position [205, 0]
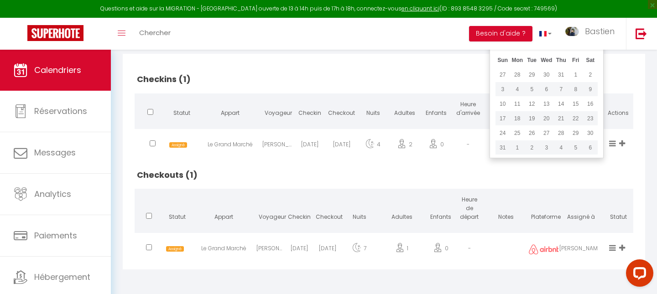
click at [620, 248] on icon at bounding box center [623, 248] width 6 height 8
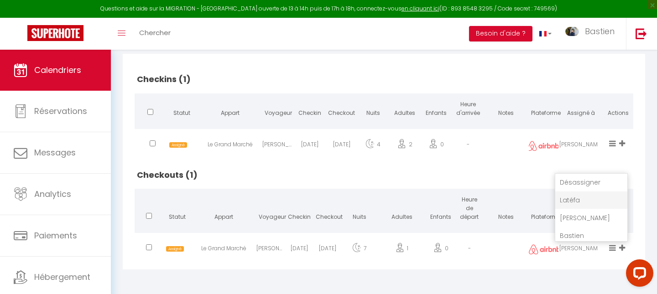
click at [570, 219] on li "[PERSON_NAME]" at bounding box center [592, 218] width 72 height 17
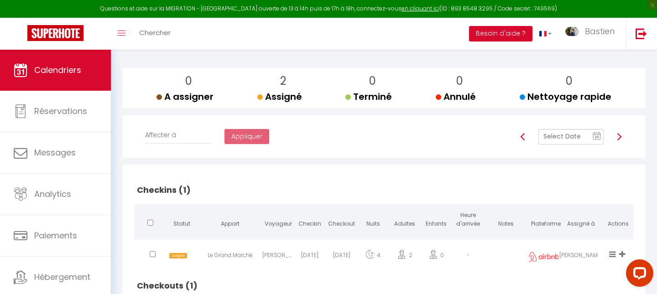
click at [620, 139] on img at bounding box center [619, 136] width 7 height 7
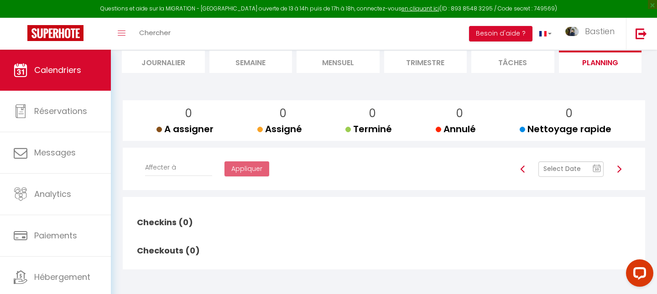
scroll to position [62, 0]
click at [620, 170] on img at bounding box center [619, 169] width 7 height 7
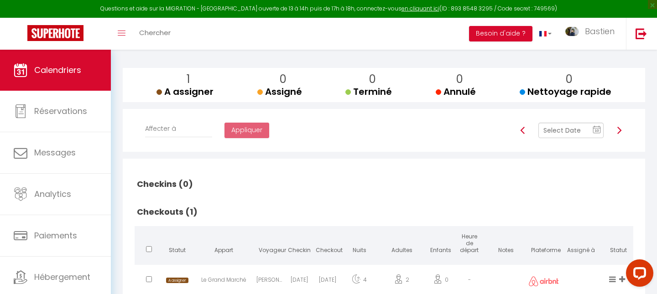
scroll to position [126, 0]
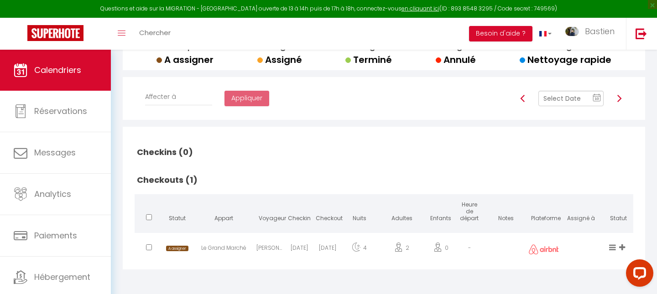
click at [625, 246] on icon at bounding box center [623, 248] width 6 height 8
click at [567, 180] on li "Latéfa" at bounding box center [592, 182] width 72 height 16
click at [624, 97] on div at bounding box center [619, 99] width 19 height 16
click at [617, 97] on img at bounding box center [619, 98] width 7 height 7
click at [619, 99] on img at bounding box center [619, 98] width 7 height 7
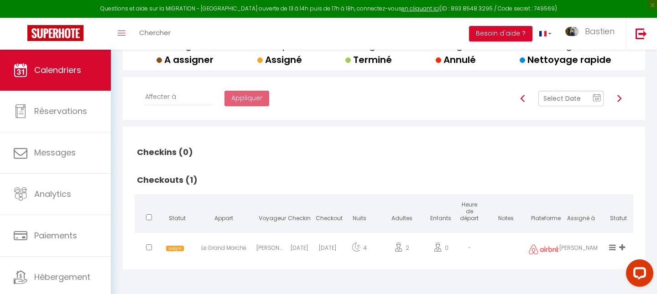
click at [619, 99] on img at bounding box center [619, 98] width 7 height 7
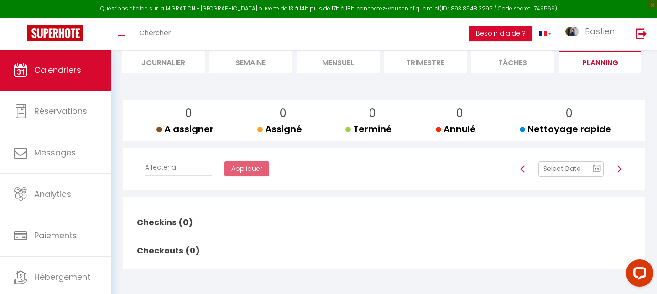
scroll to position [62, 0]
click at [621, 167] on img at bounding box center [619, 169] width 7 height 7
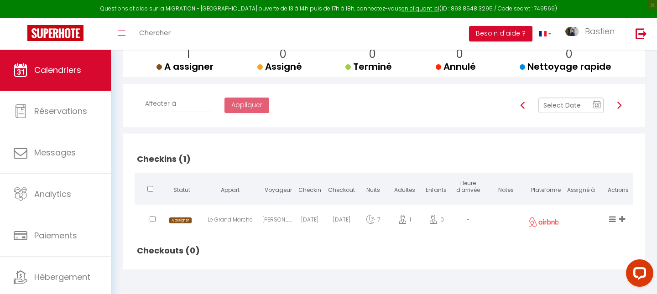
click at [621, 167] on h2 "Checkins (1)" at bounding box center [384, 159] width 499 height 28
click at [623, 218] on icon at bounding box center [623, 219] width 6 height 8
click at [573, 147] on li "Latéfa" at bounding box center [592, 154] width 72 height 16
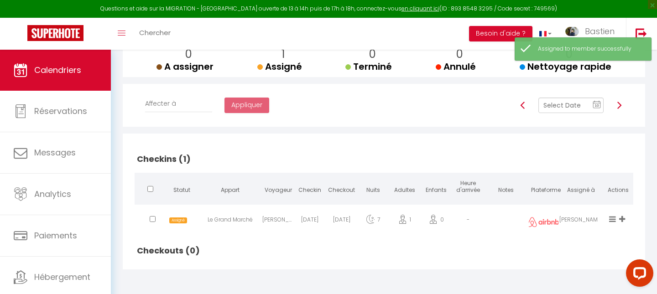
click at [620, 219] on icon at bounding box center [623, 219] width 6 height 8
click at [615, 241] on div "A assigner Assigné Terminé Nettoyage rapide" at bounding box center [614, 231] width 10 height 30
click at [621, 106] on img at bounding box center [619, 105] width 7 height 7
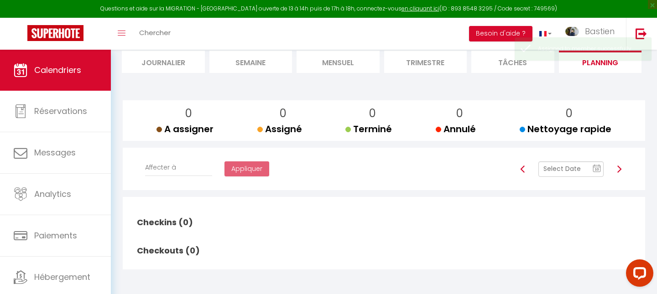
click at [621, 171] on img at bounding box center [619, 169] width 7 height 7
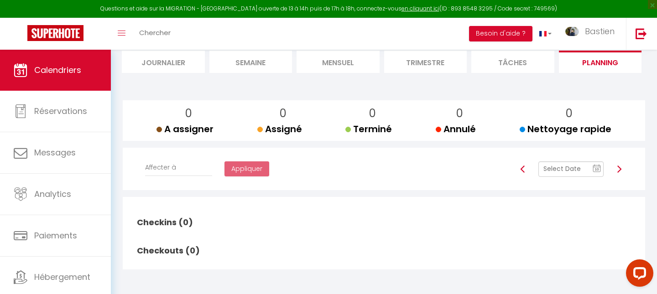
click at [621, 171] on img at bounding box center [619, 169] width 7 height 7
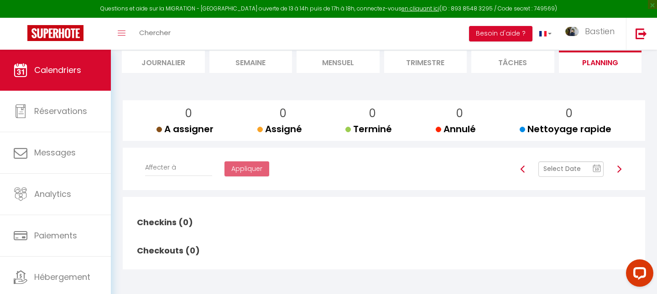
scroll to position [120, 0]
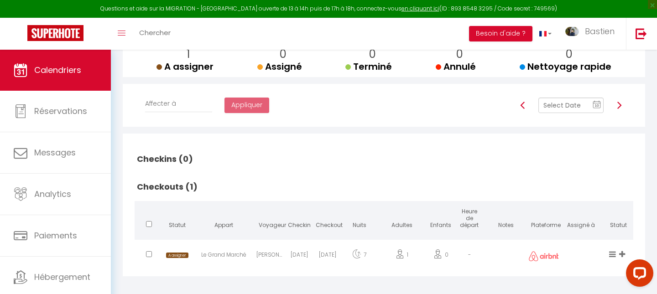
click at [622, 251] on icon at bounding box center [623, 255] width 6 height 8
click at [571, 190] on li "Latéfa" at bounding box center [592, 189] width 72 height 16
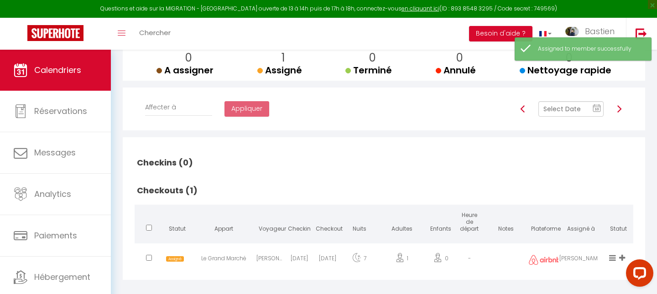
scroll to position [115, 0]
click at [620, 112] on img at bounding box center [619, 109] width 7 height 7
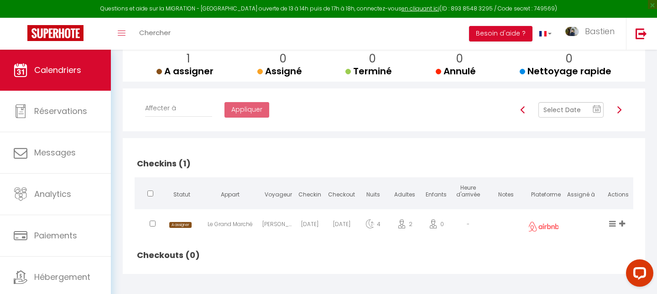
click at [625, 220] on div "Latéfa Francisco Bastien Syndie Hanane Josette" at bounding box center [624, 227] width 10 height 30
click at [621, 221] on icon at bounding box center [623, 224] width 6 height 8
click at [571, 157] on li "Latéfa" at bounding box center [592, 158] width 72 height 16
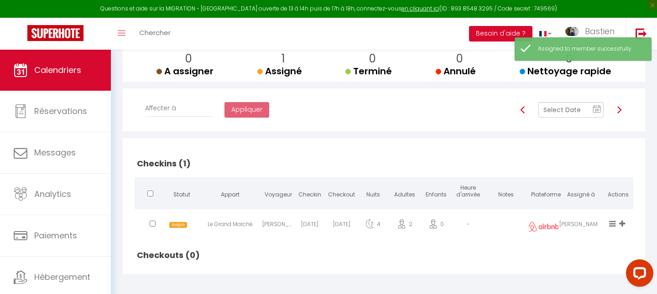
click at [619, 107] on img at bounding box center [619, 109] width 7 height 7
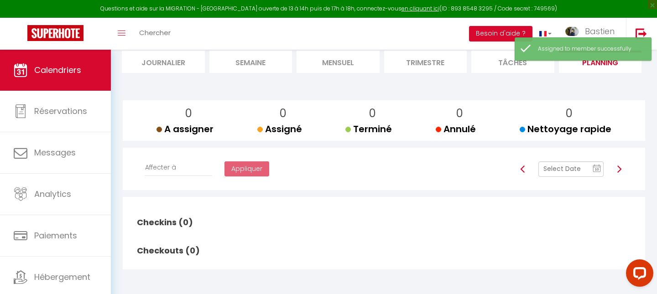
scroll to position [62, 0]
click at [621, 169] on img at bounding box center [619, 169] width 7 height 7
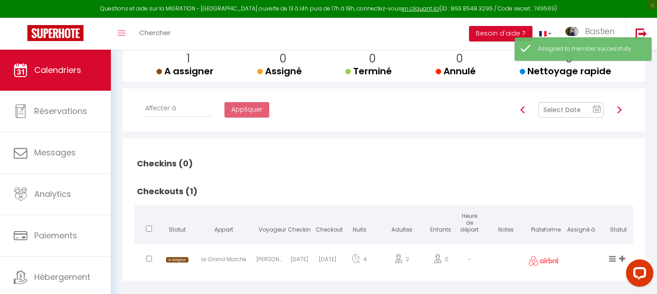
click at [621, 169] on h2 "Checkins (0)" at bounding box center [384, 164] width 499 height 28
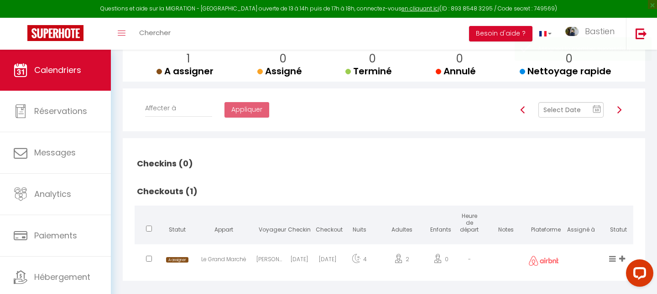
click at [624, 257] on div at bounding box center [638, 275] width 38 height 38
click at [623, 257] on div at bounding box center [638, 275] width 38 height 38
click at [622, 260] on div at bounding box center [638, 275] width 38 height 38
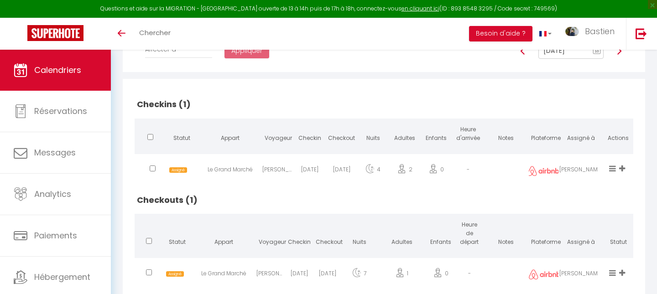
scroll to position [141, 0]
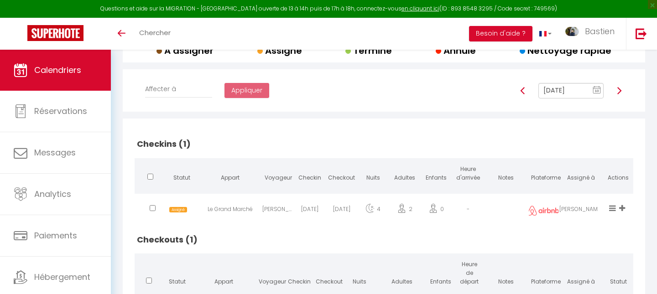
click at [618, 93] on img at bounding box center [619, 90] width 7 height 7
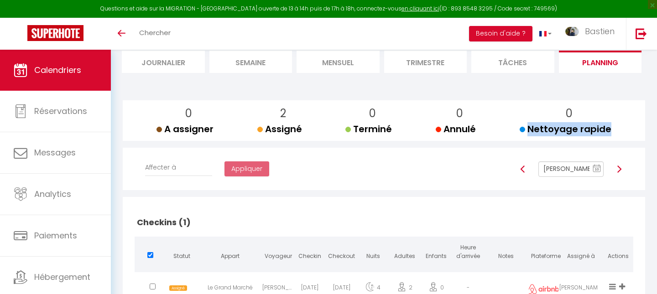
click at [618, 93] on div "0 A assigner A assigner 2 Assigné Assigné 0 Terminé Terminé 0 Annulé Annulé 0 N…" at bounding box center [384, 257] width 525 height 340
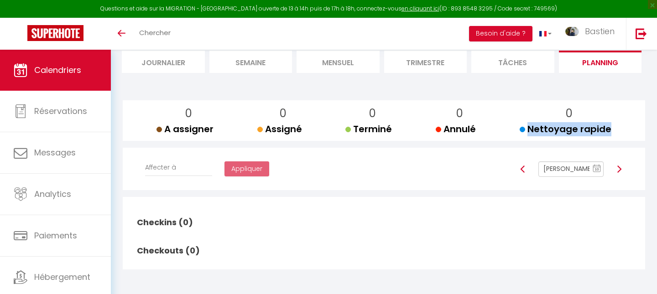
click at [618, 93] on div "0 A assigner A assigner 0 Assigné Assigné 0 Terminé Terminé 0 Annulé Annulé 0 N…" at bounding box center [384, 185] width 525 height 197
click at [622, 168] on img at bounding box center [619, 169] width 7 height 7
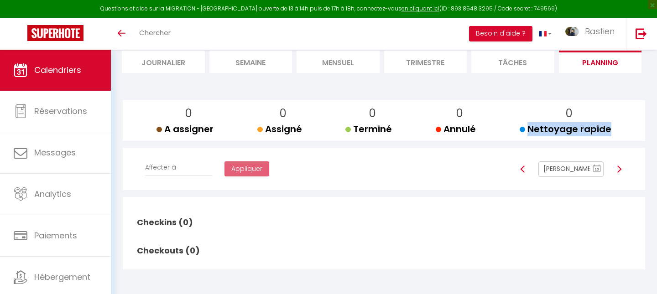
click at [622, 168] on img at bounding box center [619, 169] width 7 height 7
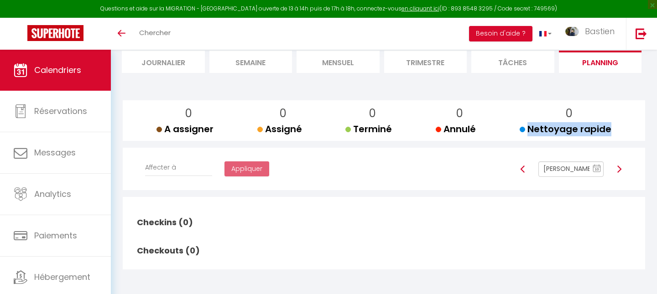
click at [622, 168] on img at bounding box center [619, 169] width 7 height 7
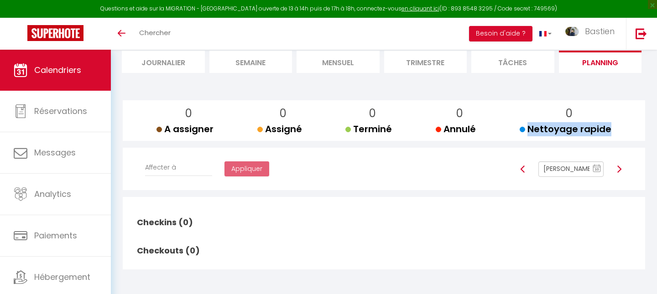
click at [622, 168] on img at bounding box center [619, 169] width 7 height 7
type input "[PERSON_NAME][DATE]"
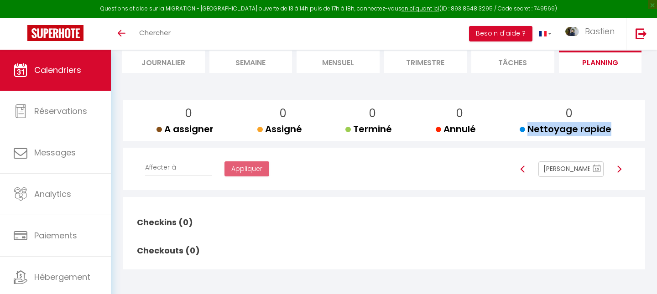
click at [622, 168] on img at bounding box center [619, 169] width 7 height 7
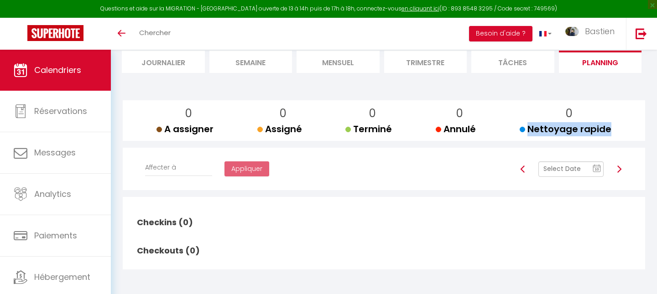
click at [622, 168] on img at bounding box center [619, 169] width 7 height 7
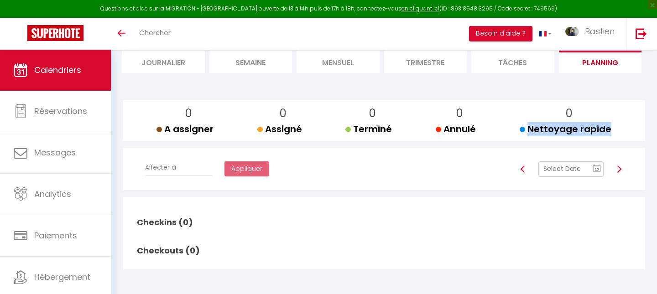
click at [622, 168] on img at bounding box center [619, 169] width 7 height 7
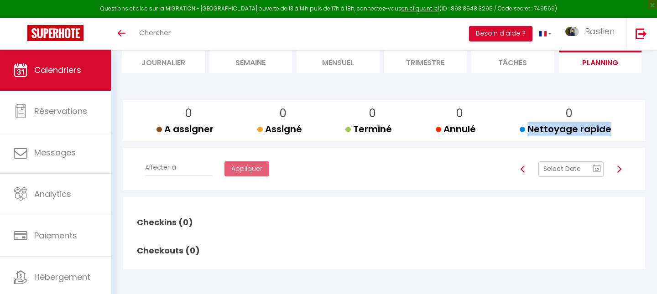
click at [622, 168] on img at bounding box center [619, 169] width 7 height 7
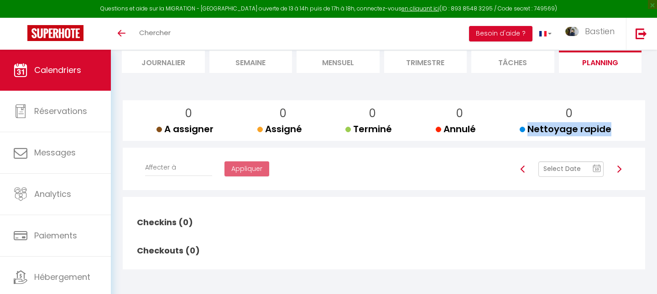
click at [622, 168] on img at bounding box center [619, 169] width 7 height 7
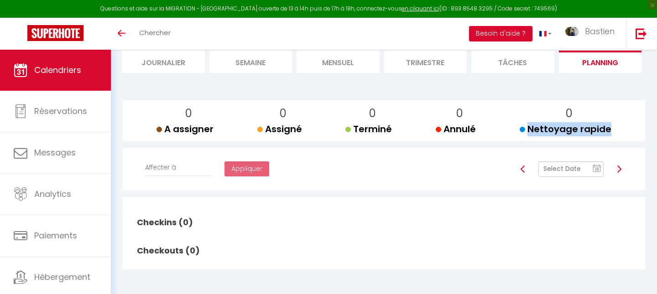
click at [622, 168] on img at bounding box center [619, 169] width 7 height 7
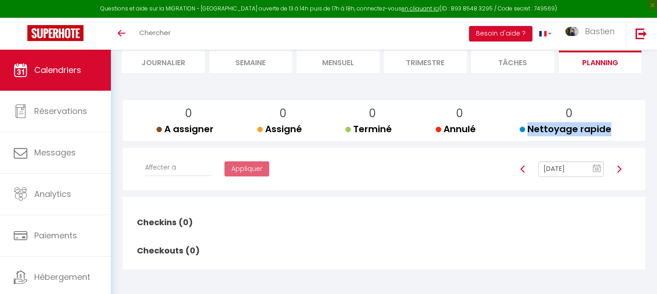
click at [622, 168] on img at bounding box center [619, 169] width 7 height 7
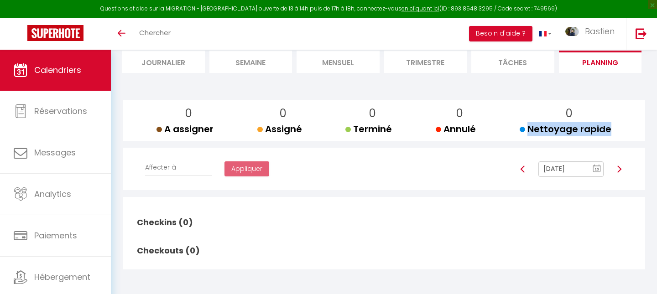
click at [622, 168] on img at bounding box center [619, 169] width 7 height 7
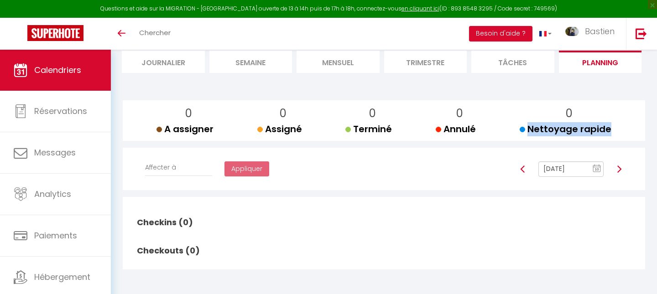
click at [622, 168] on img at bounding box center [619, 169] width 7 height 7
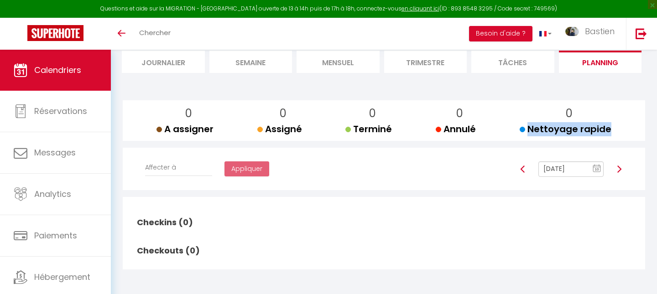
click at [622, 168] on img at bounding box center [619, 169] width 7 height 7
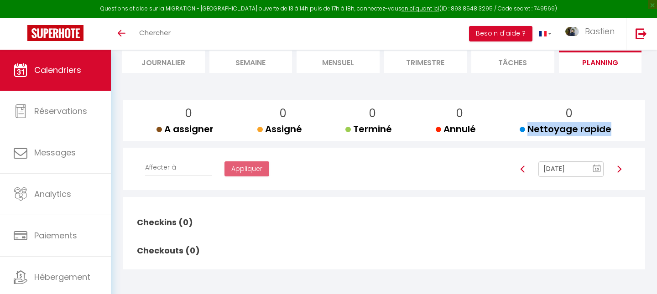
click at [622, 168] on img at bounding box center [619, 169] width 7 height 7
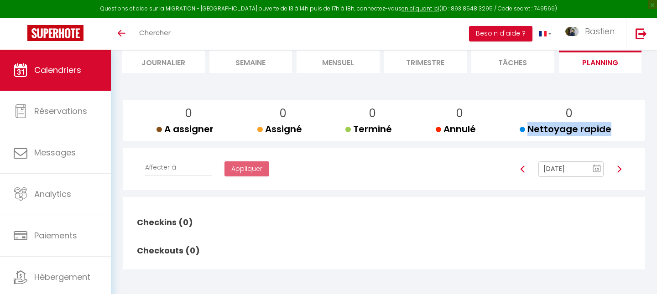
click at [622, 168] on img at bounding box center [619, 169] width 7 height 7
type input "[DATE]"
